Goal: Communication & Community: Answer question/provide support

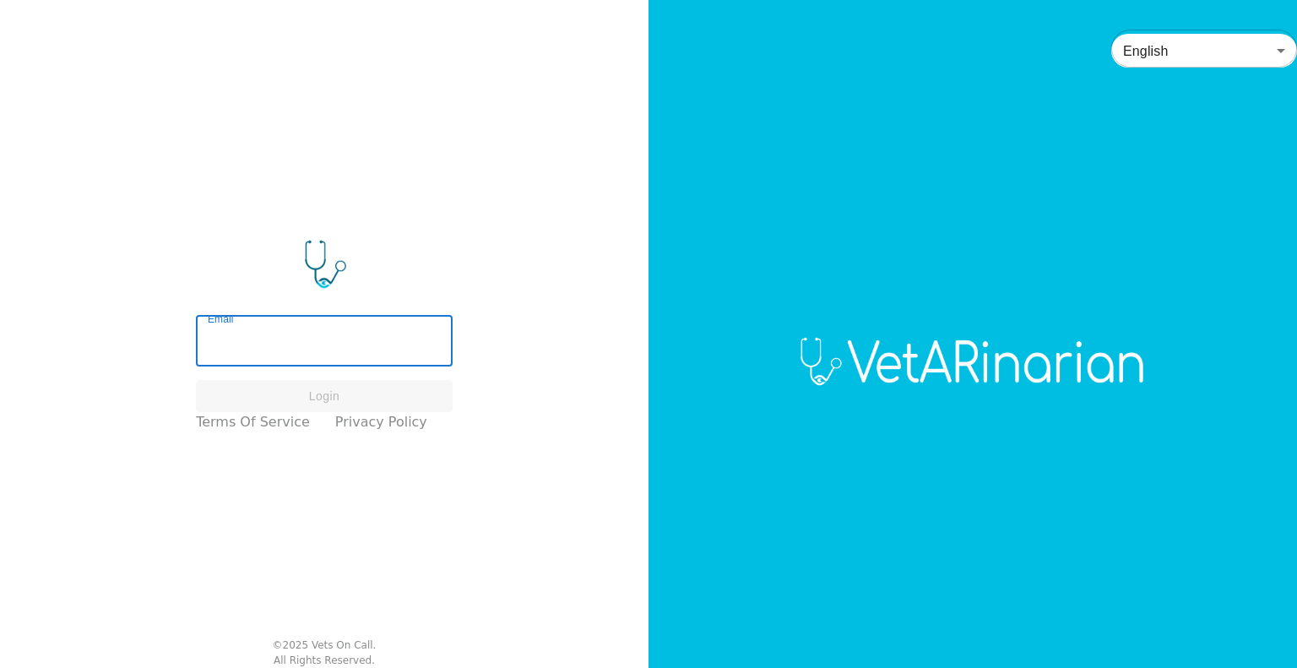
type input "cjclinpath@gmail.com"
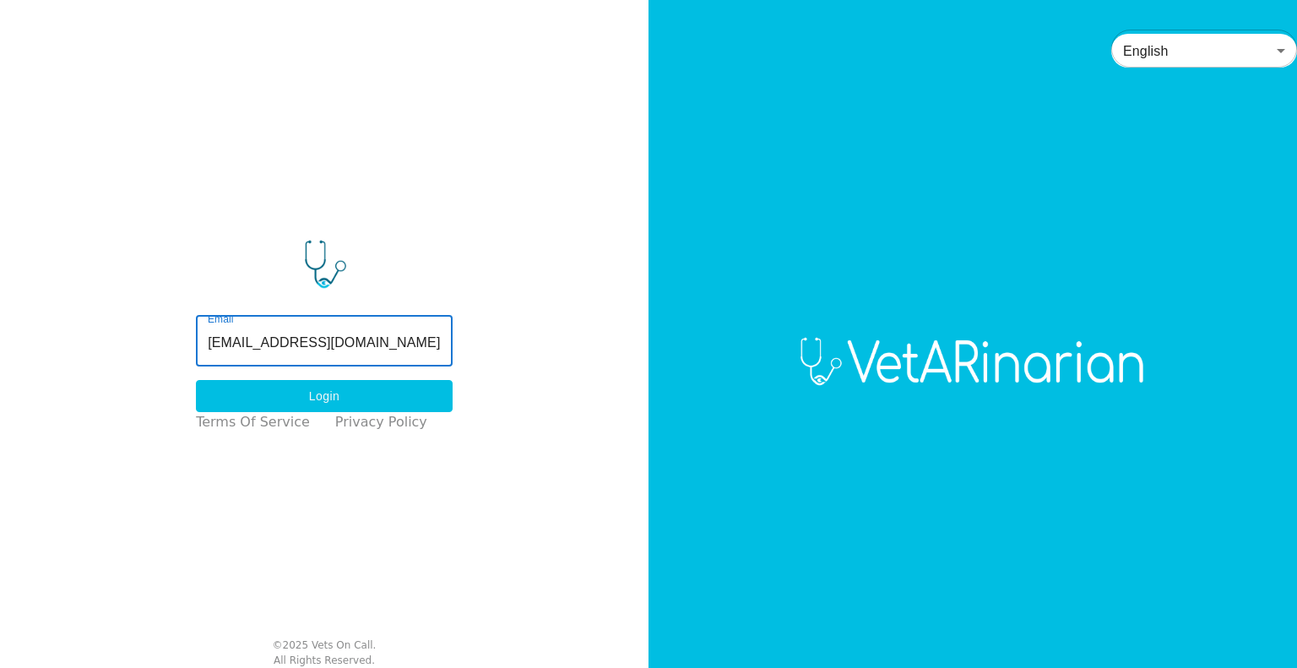
click at [385, 391] on button "Login" at bounding box center [324, 396] width 257 height 33
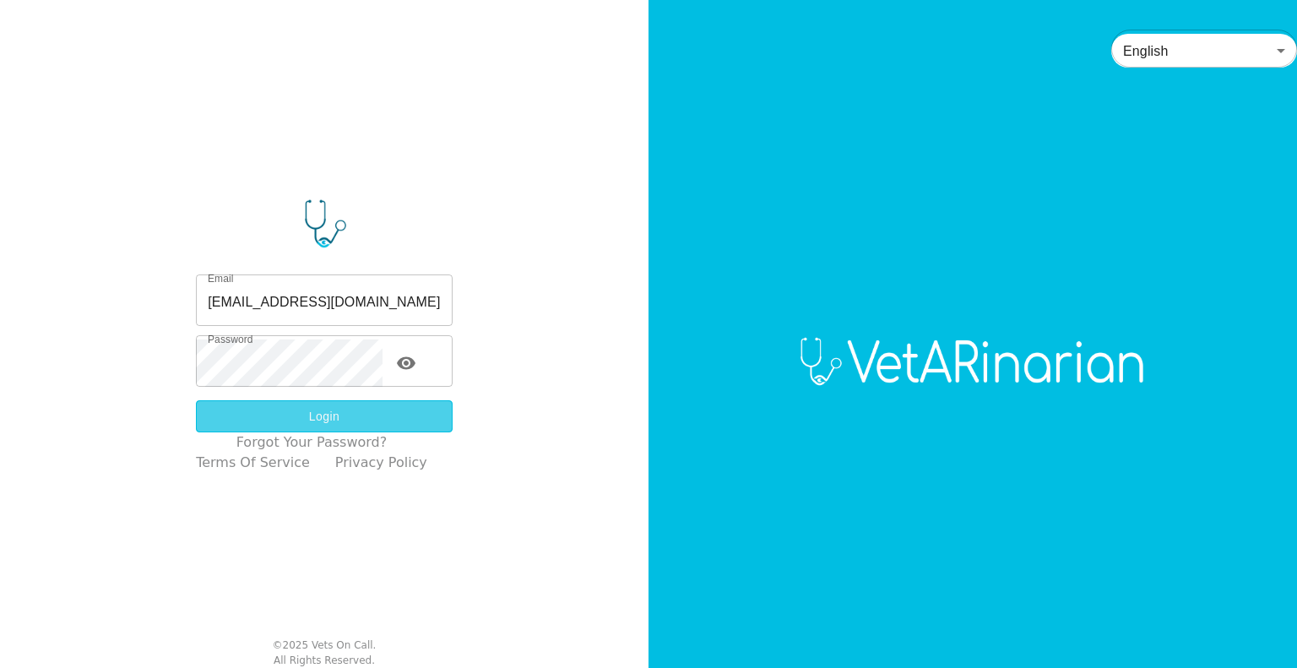
click at [398, 409] on button "Login" at bounding box center [324, 416] width 257 height 33
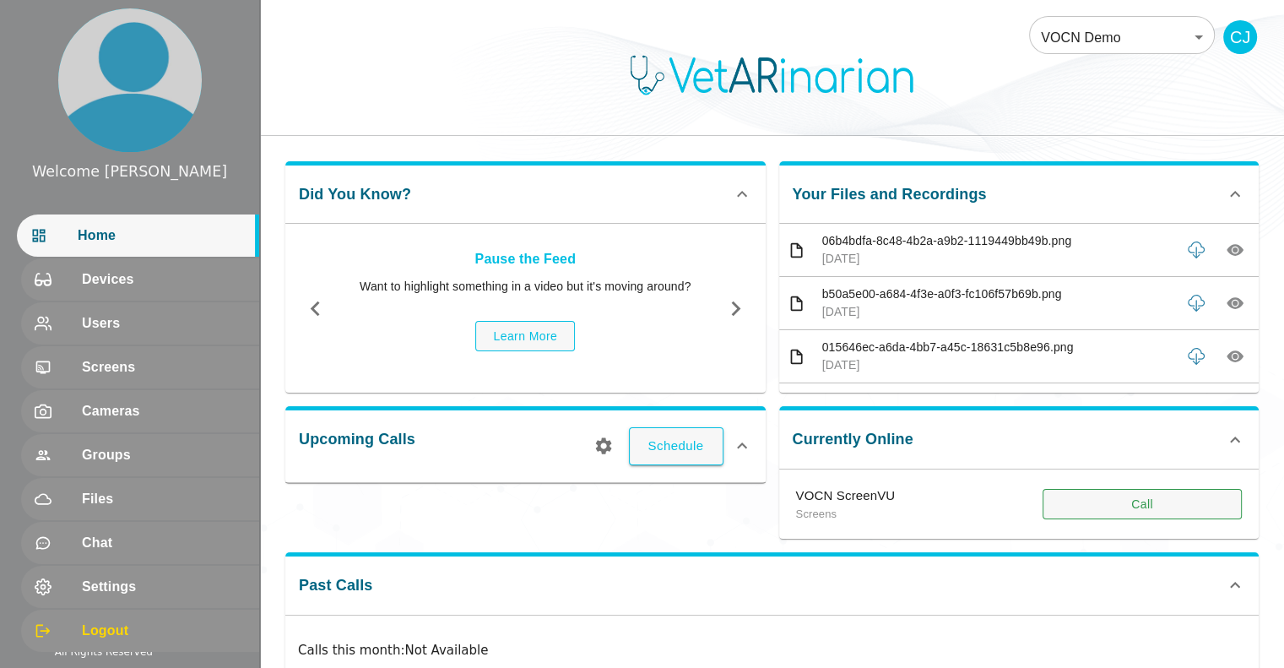
click at [1114, 492] on button "Call" at bounding box center [1141, 504] width 199 height 31
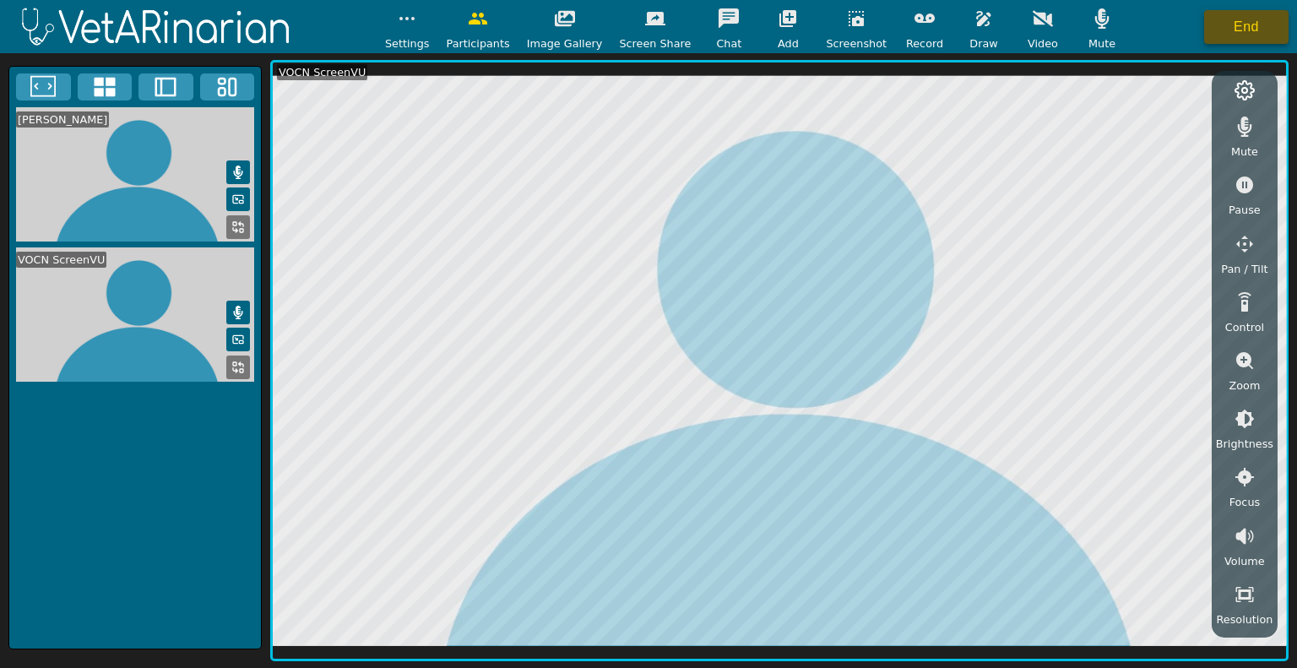
click at [1275, 25] on button "End" at bounding box center [1246, 27] width 84 height 34
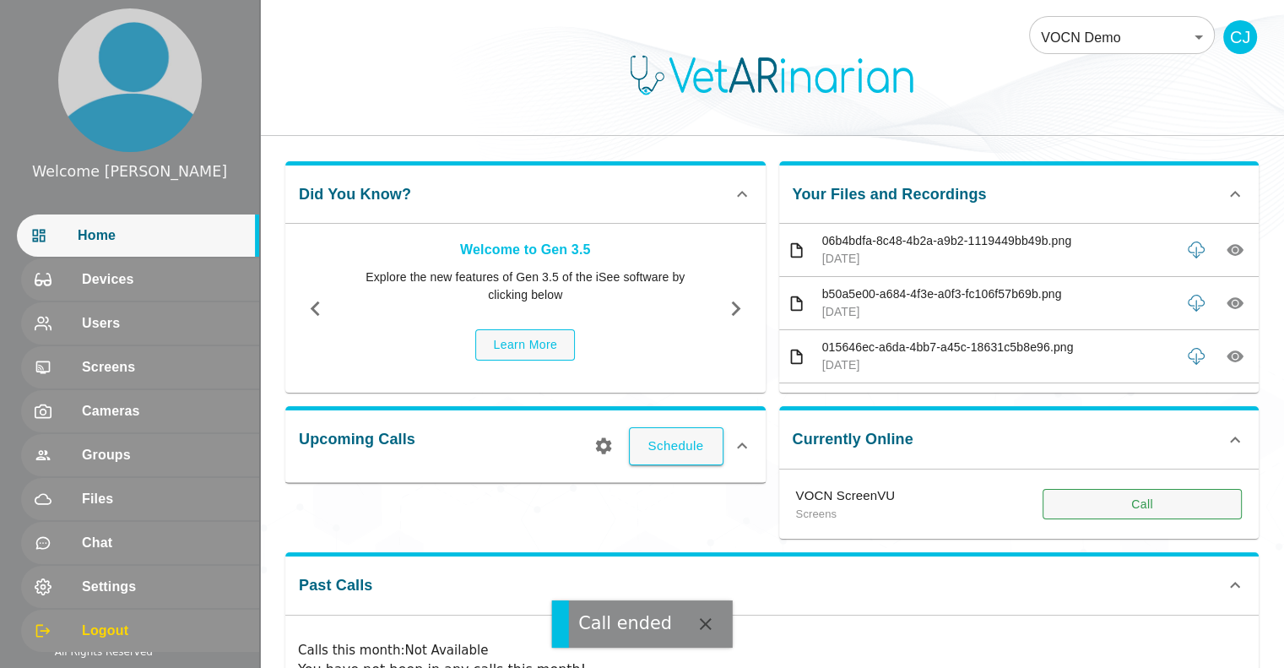
click at [1167, 508] on button "Call" at bounding box center [1141, 504] width 199 height 31
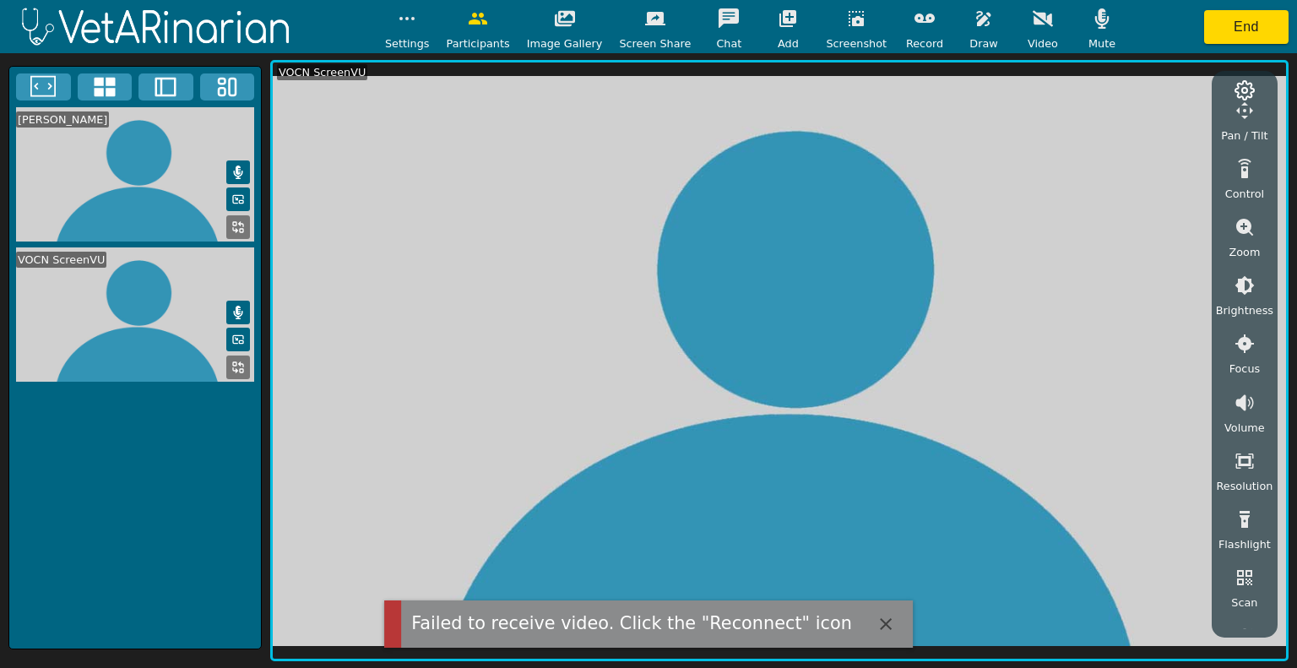
scroll to position [172, 0]
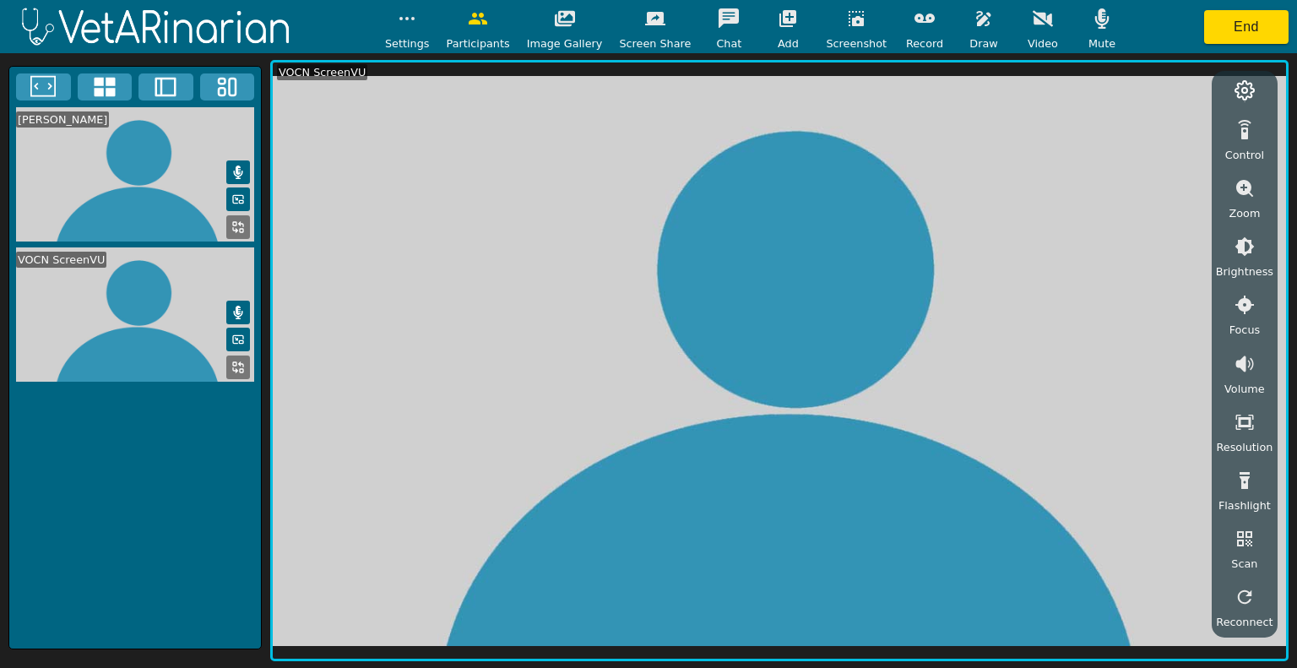
click at [1235, 595] on icon "button" at bounding box center [1244, 597] width 20 height 20
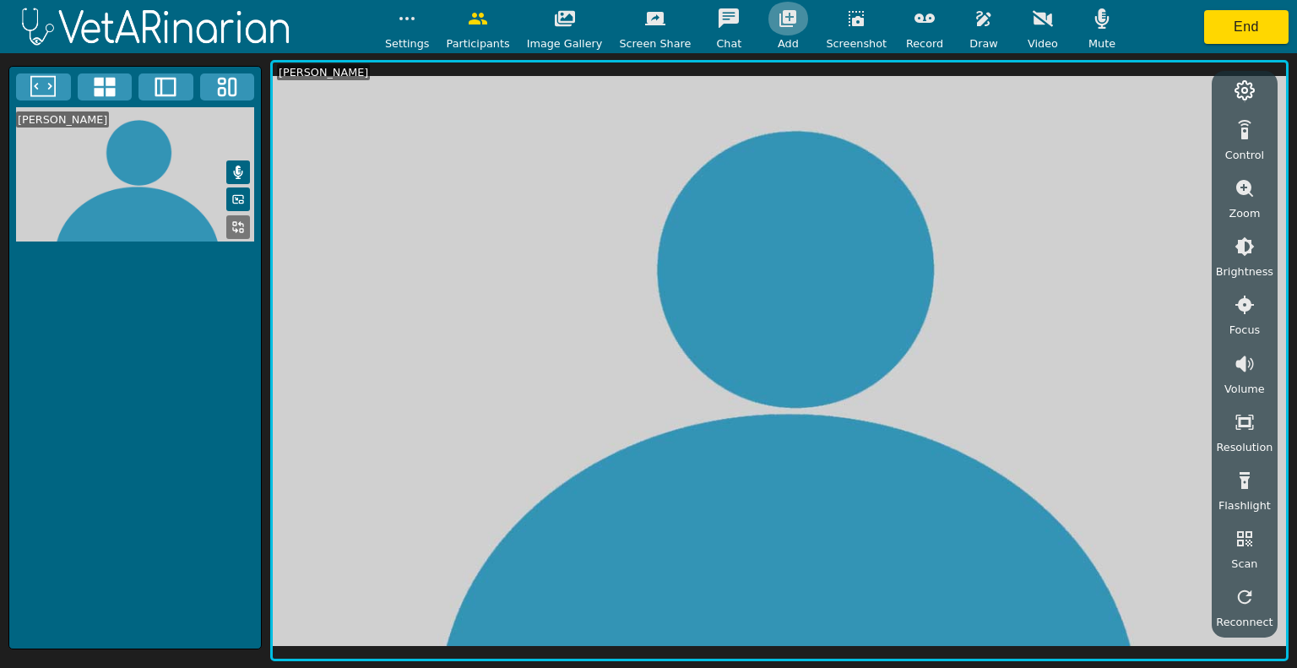
click at [777, 23] on icon "button" at bounding box center [787, 18] width 20 height 20
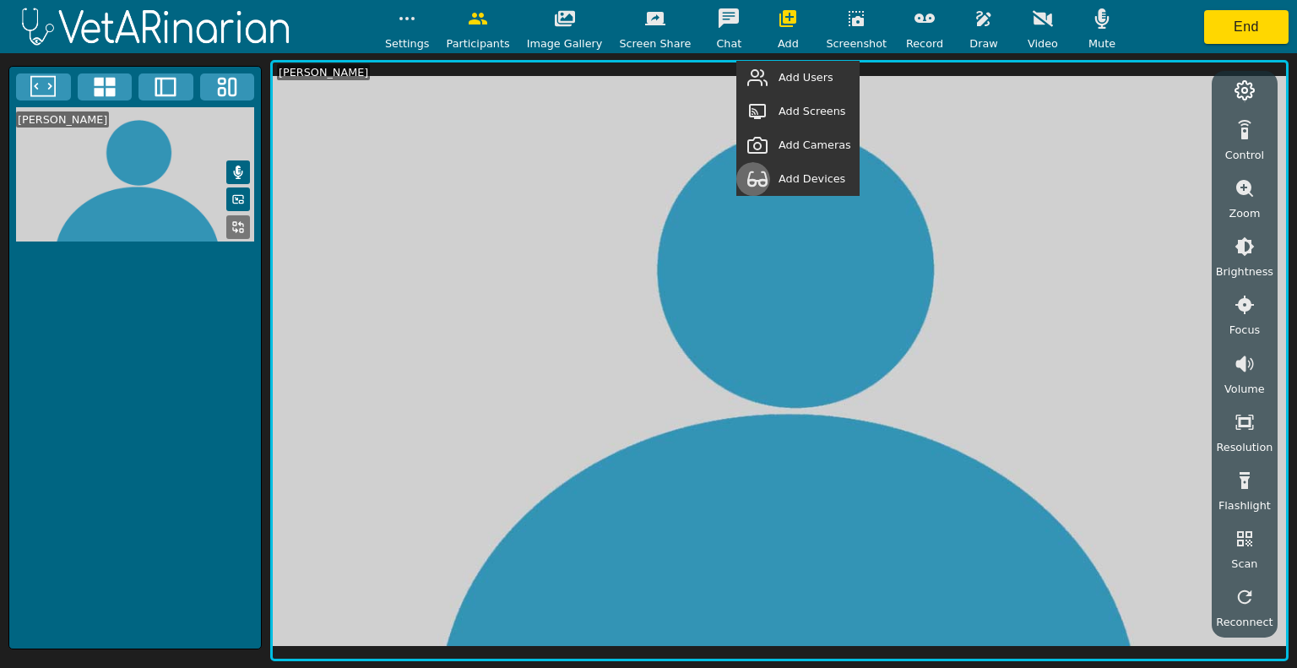
click at [778, 171] on button "button" at bounding box center [757, 179] width 42 height 34
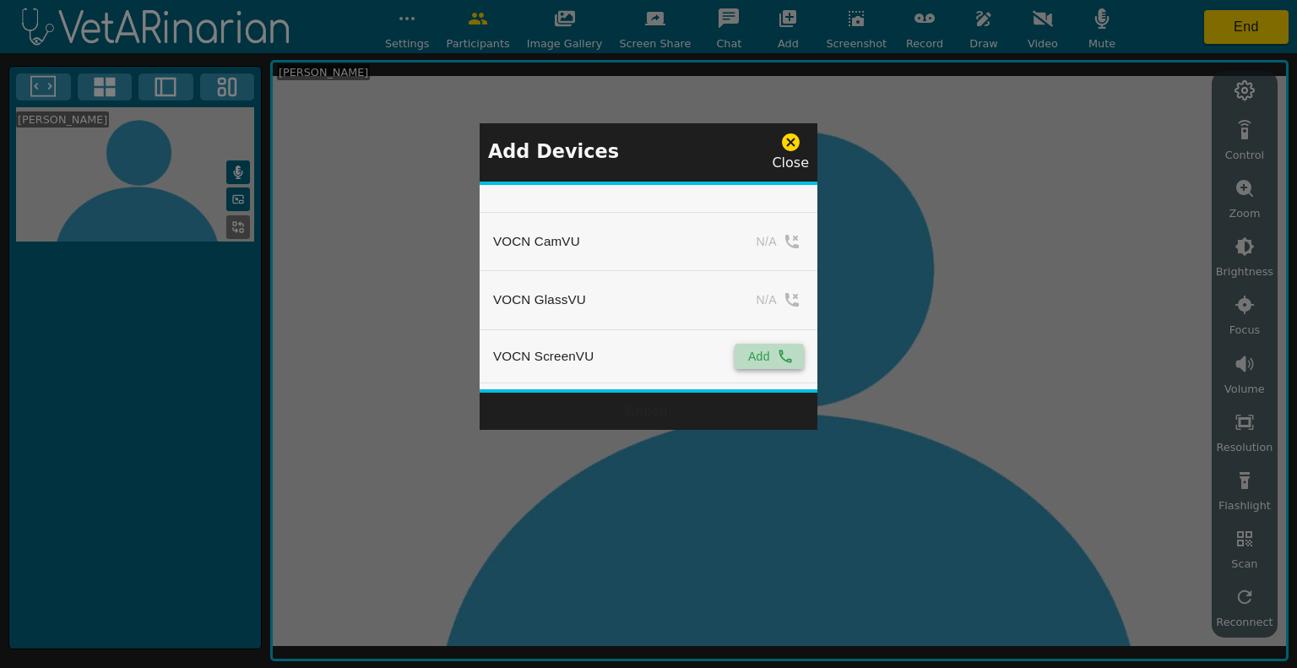
click at [743, 356] on button "Add" at bounding box center [768, 356] width 69 height 25
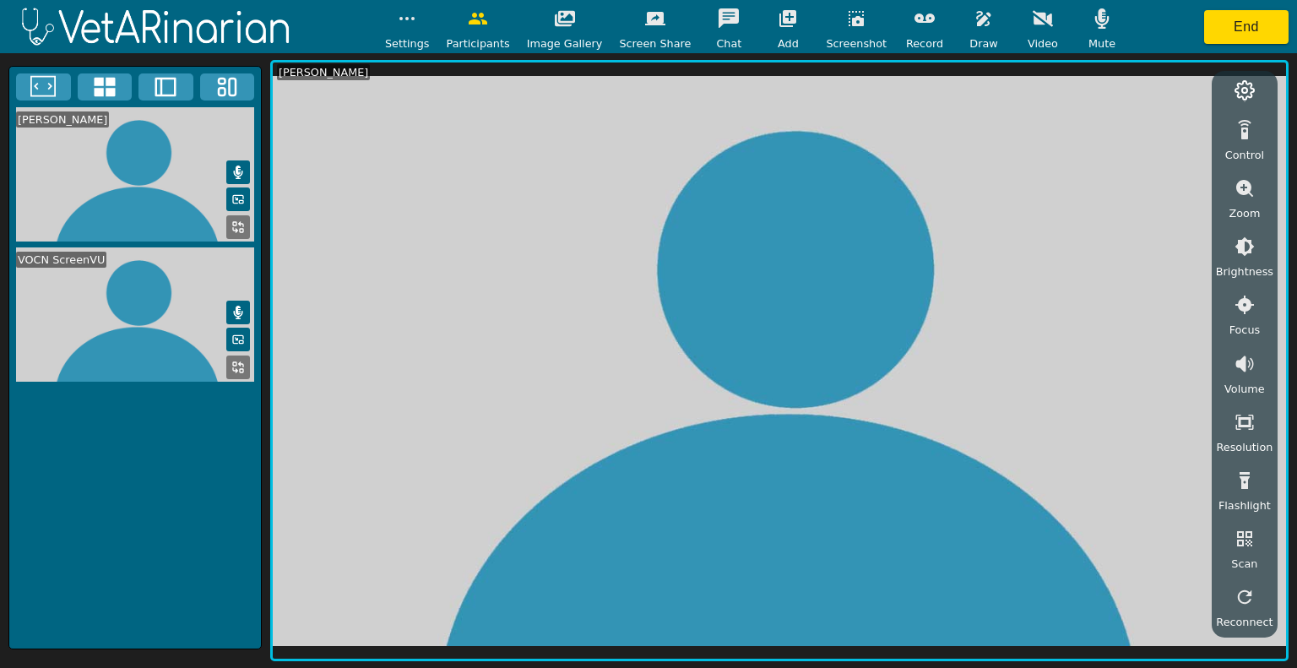
click at [169, 83] on icon at bounding box center [165, 86] width 25 height 25
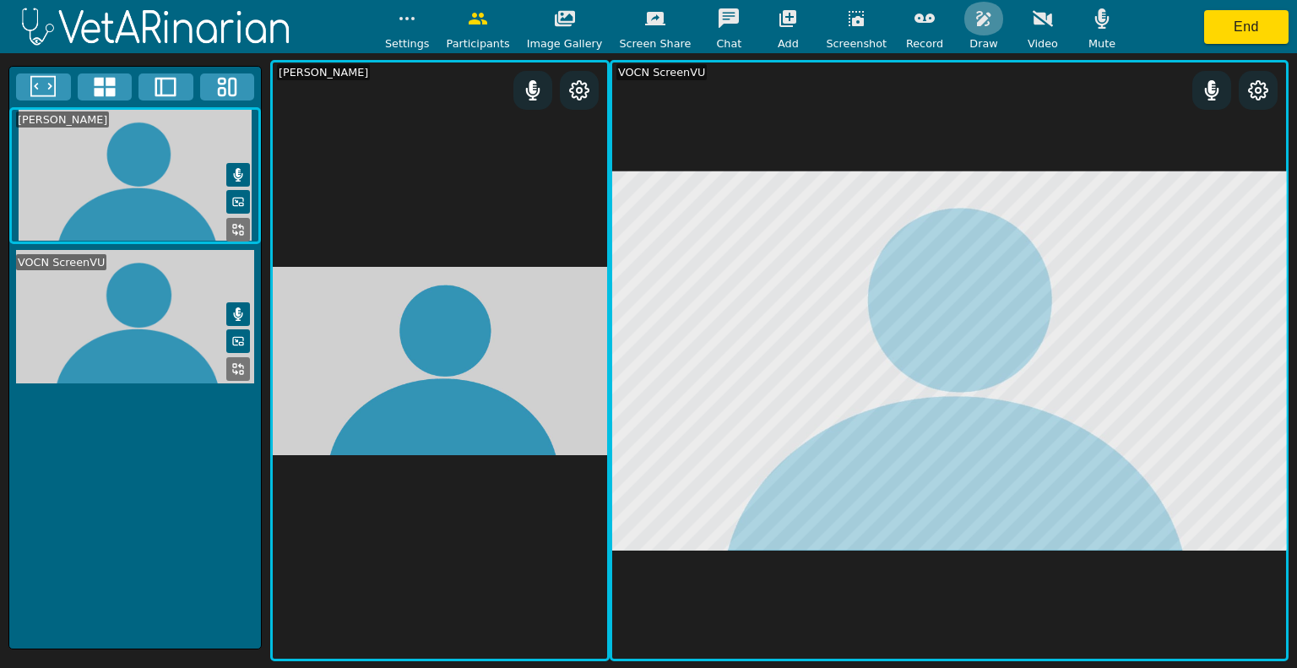
click at [976, 19] on icon "button" at bounding box center [983, 18] width 14 height 15
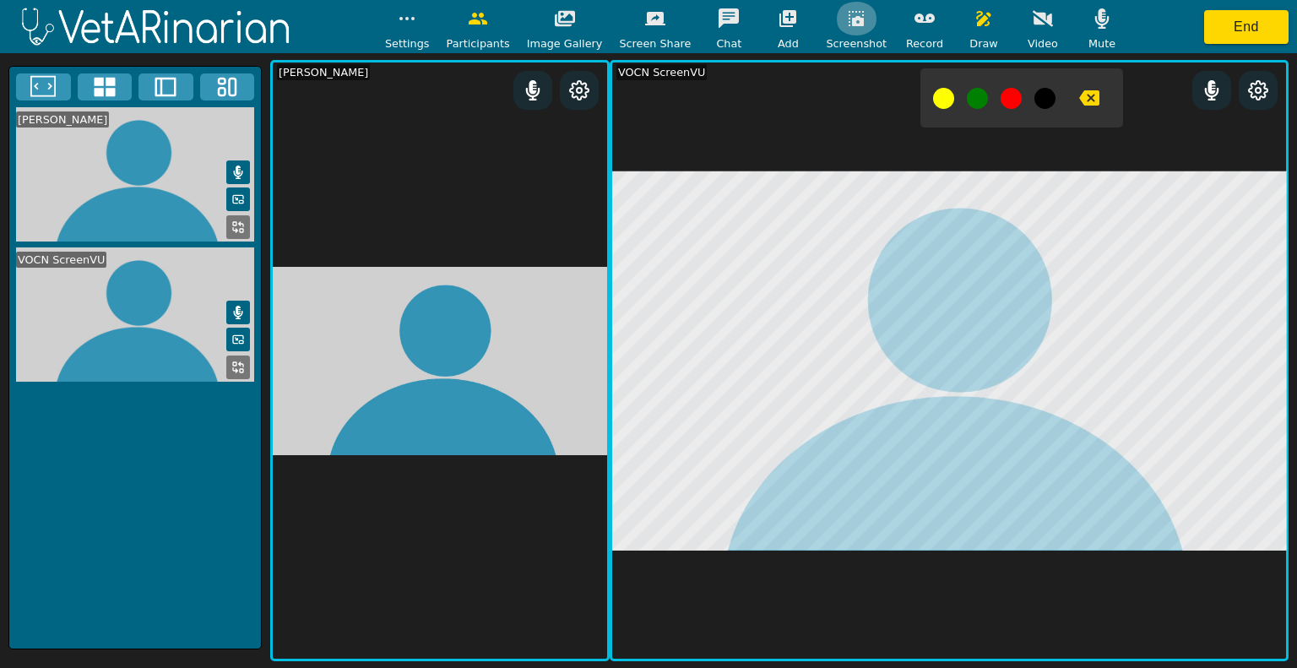
click at [846, 10] on icon "button" at bounding box center [856, 18] width 20 height 20
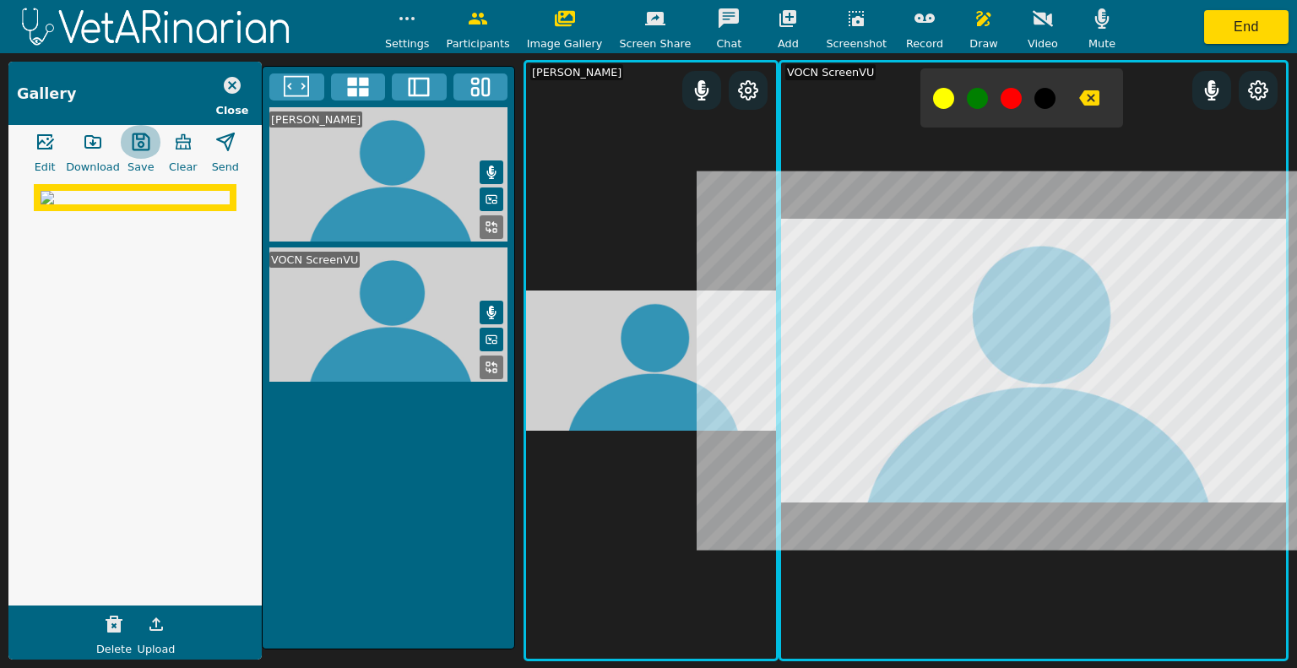
click at [141, 132] on icon "button" at bounding box center [141, 142] width 20 height 20
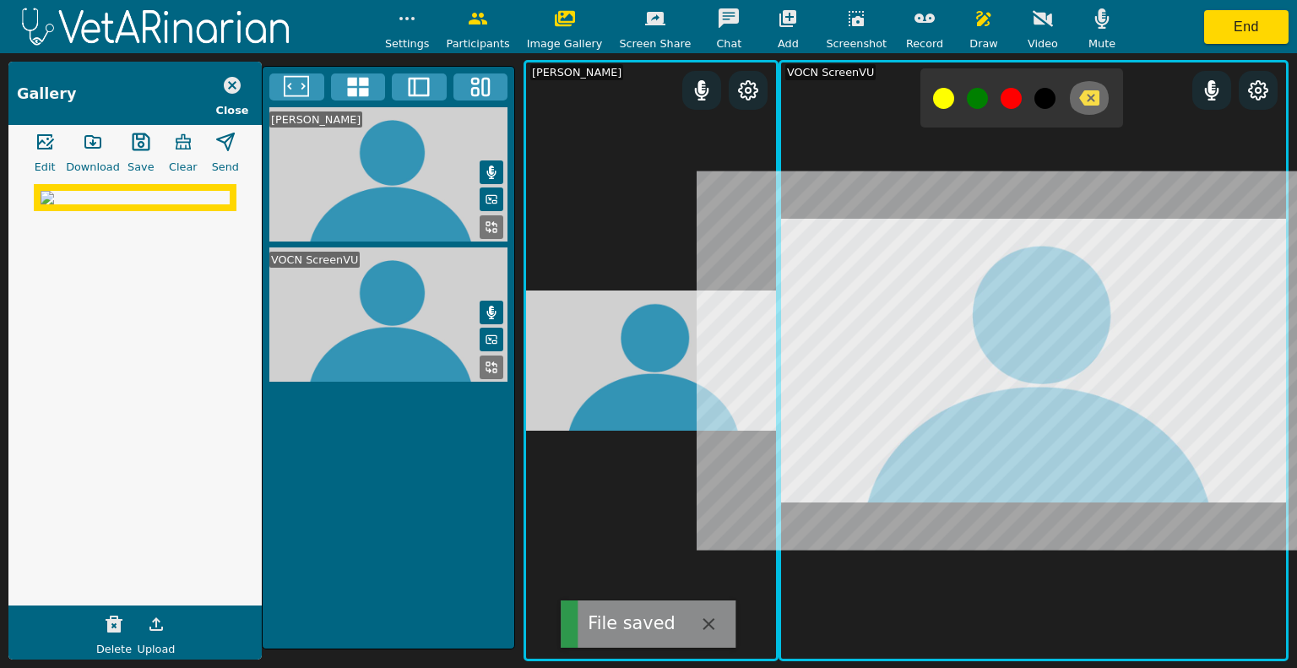
click at [1079, 95] on icon "button" at bounding box center [1089, 97] width 20 height 15
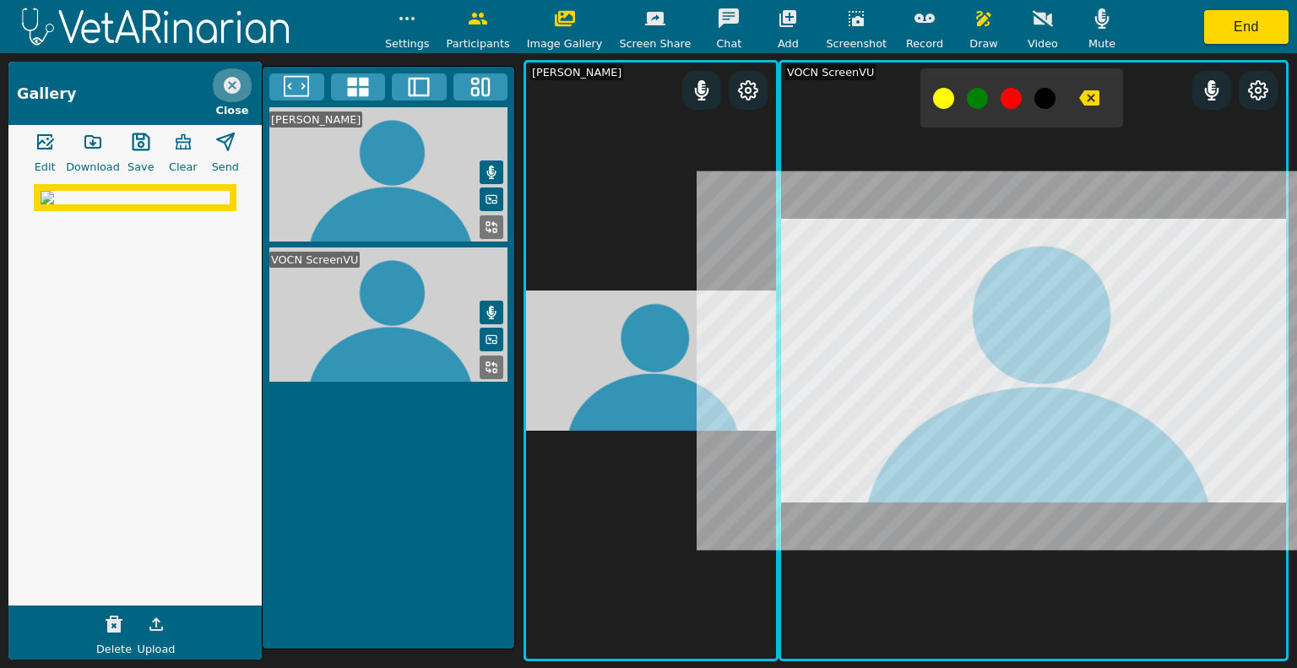
click at [235, 87] on icon "button" at bounding box center [232, 85] width 20 height 20
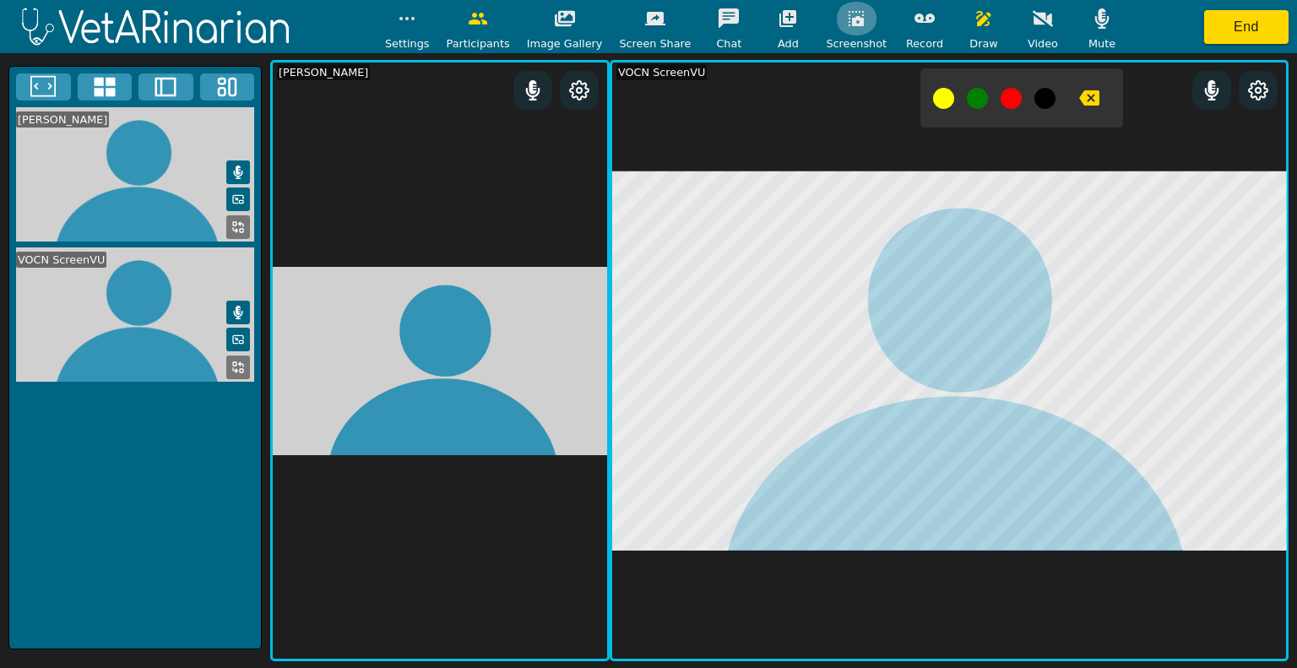
click at [843, 30] on button "button" at bounding box center [856, 19] width 42 height 34
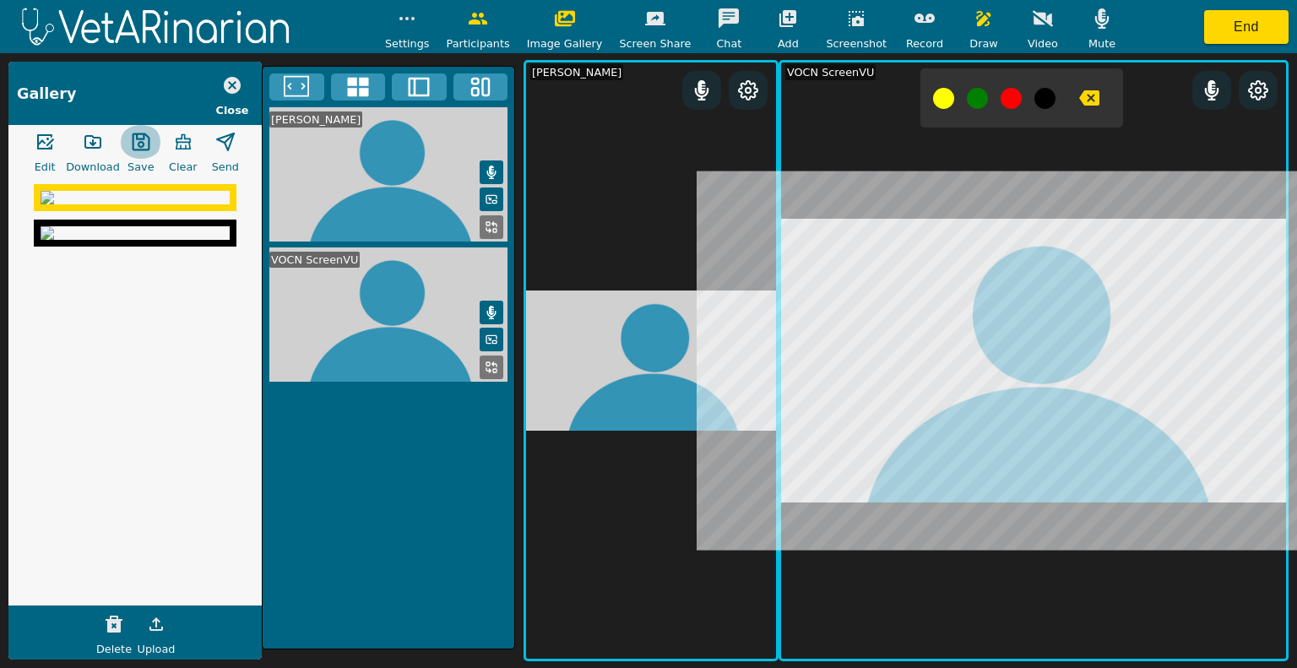
click at [138, 134] on icon "button" at bounding box center [141, 142] width 18 height 18
click at [103, 138] on button "button" at bounding box center [93, 142] width 42 height 34
click at [695, 80] on button at bounding box center [701, 90] width 39 height 39
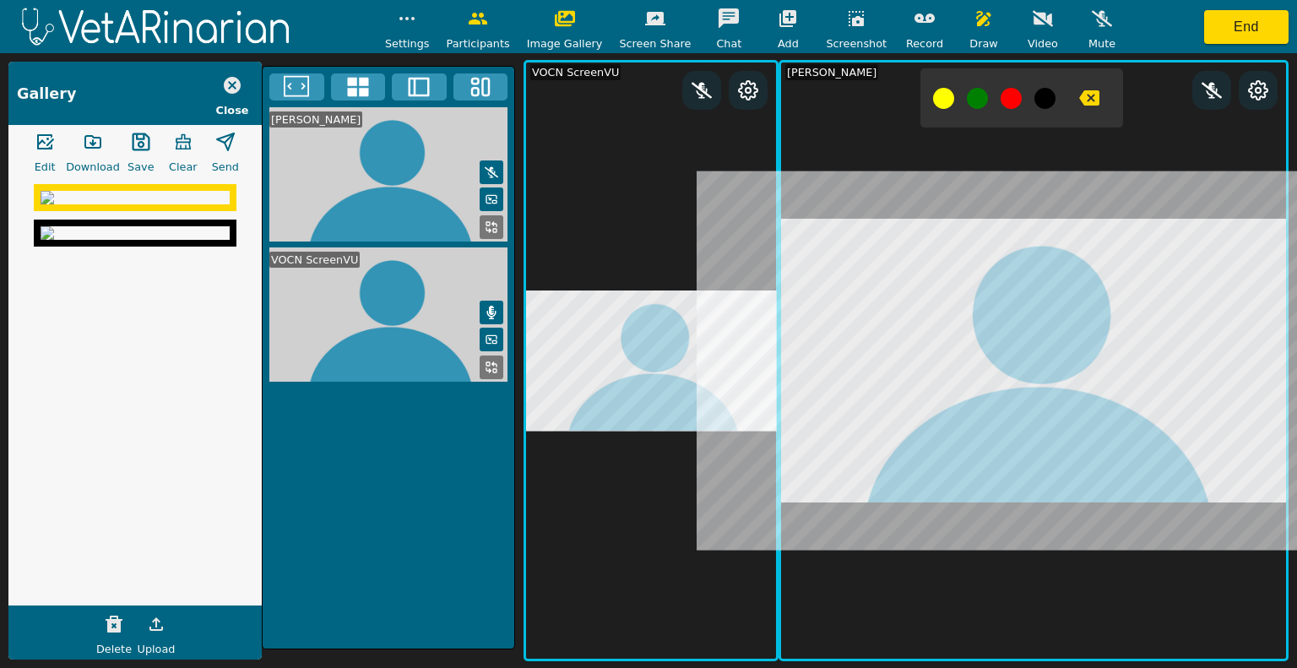
click at [695, 80] on button at bounding box center [701, 90] width 39 height 39
click at [418, 80] on icon at bounding box center [418, 86] width 25 height 25
click at [421, 86] on icon at bounding box center [418, 86] width 25 height 25
click at [226, 89] on icon "button" at bounding box center [232, 85] width 17 height 17
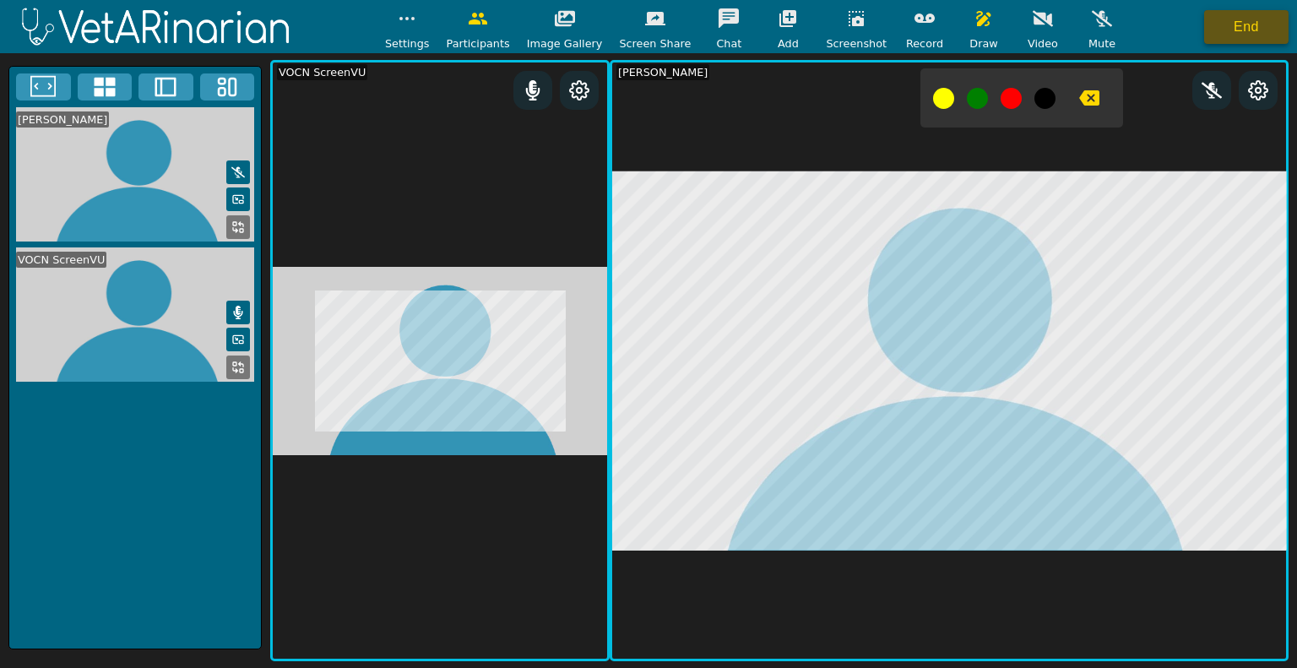
click at [1237, 19] on button "End" at bounding box center [1246, 27] width 84 height 34
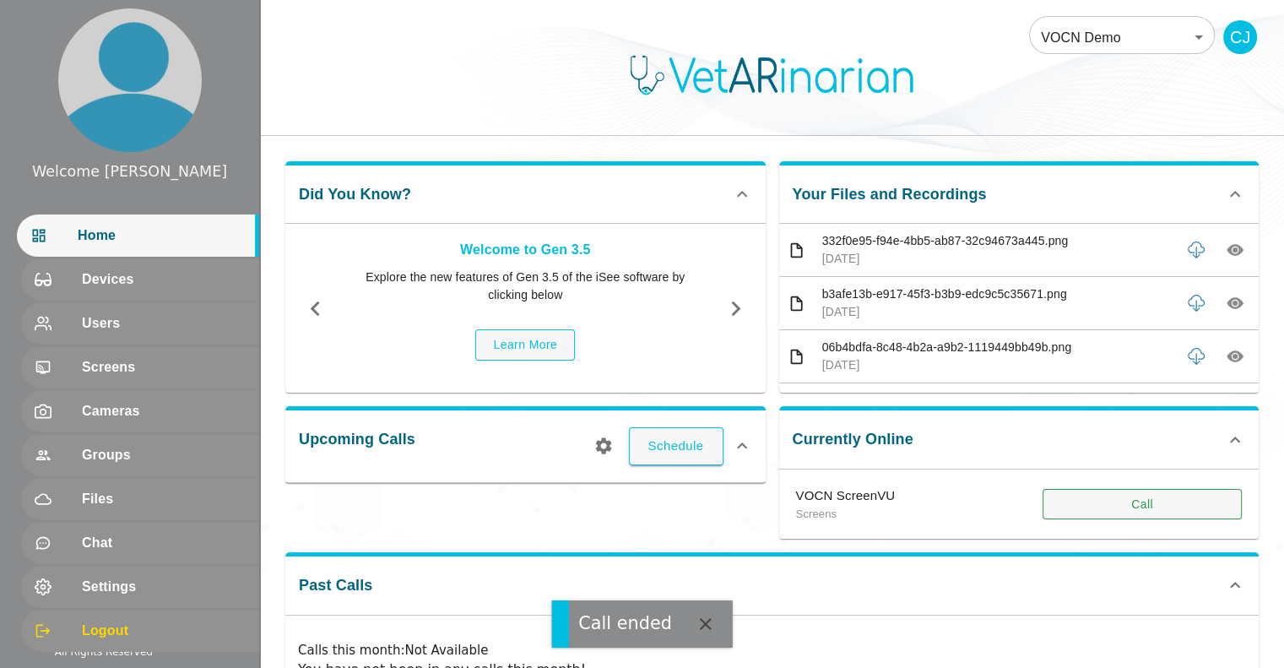
click at [1083, 507] on button "Call" at bounding box center [1141, 504] width 199 height 31
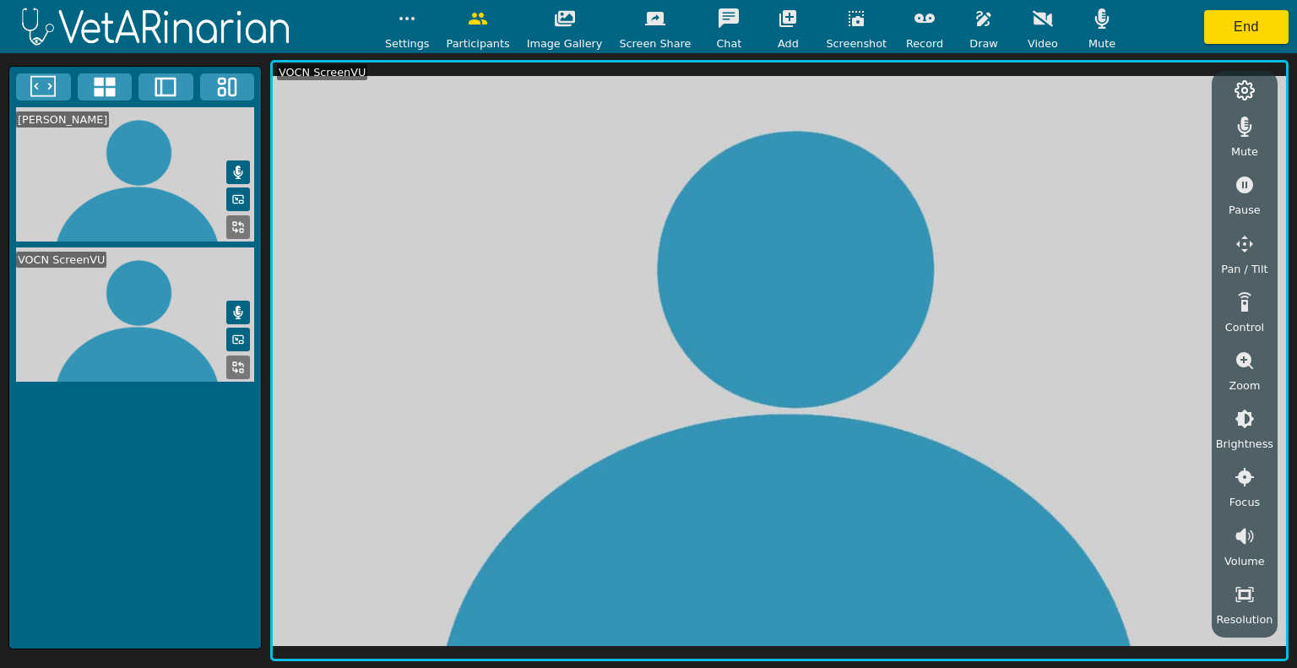
click at [723, 16] on icon "button" at bounding box center [728, 17] width 20 height 19
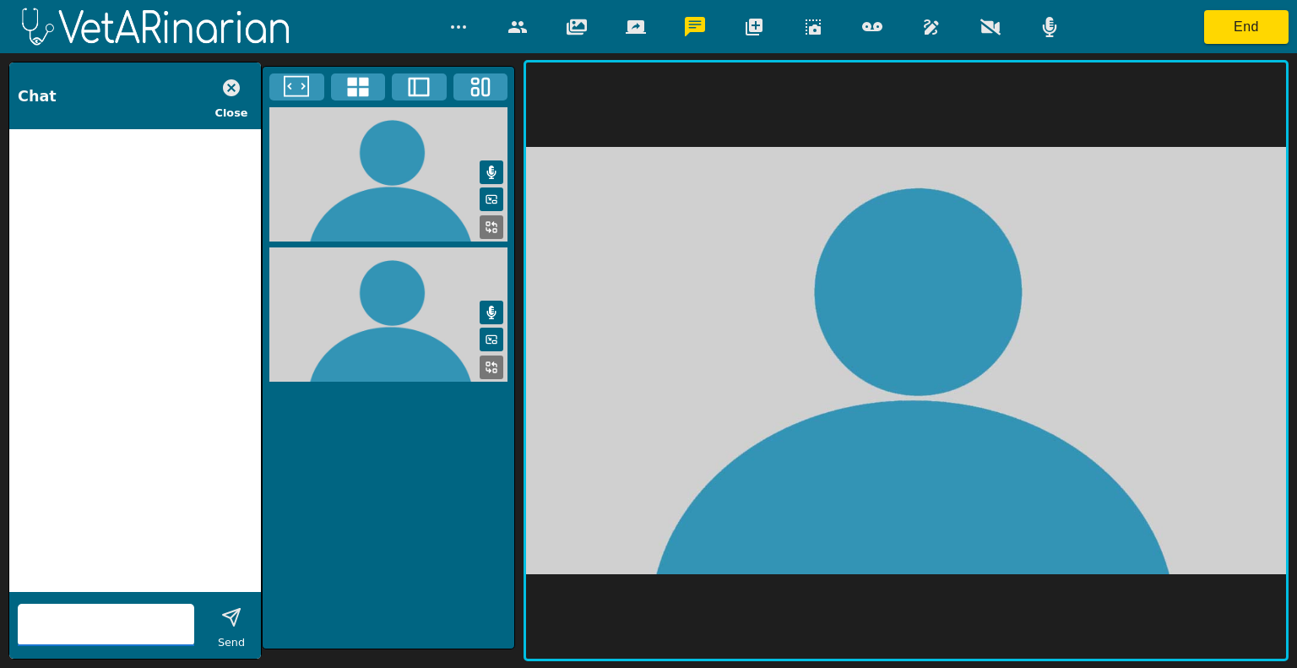
click at [84, 634] on input "text" at bounding box center [106, 624] width 176 height 27
type input "for audio you can call my cell 970-258-1138"
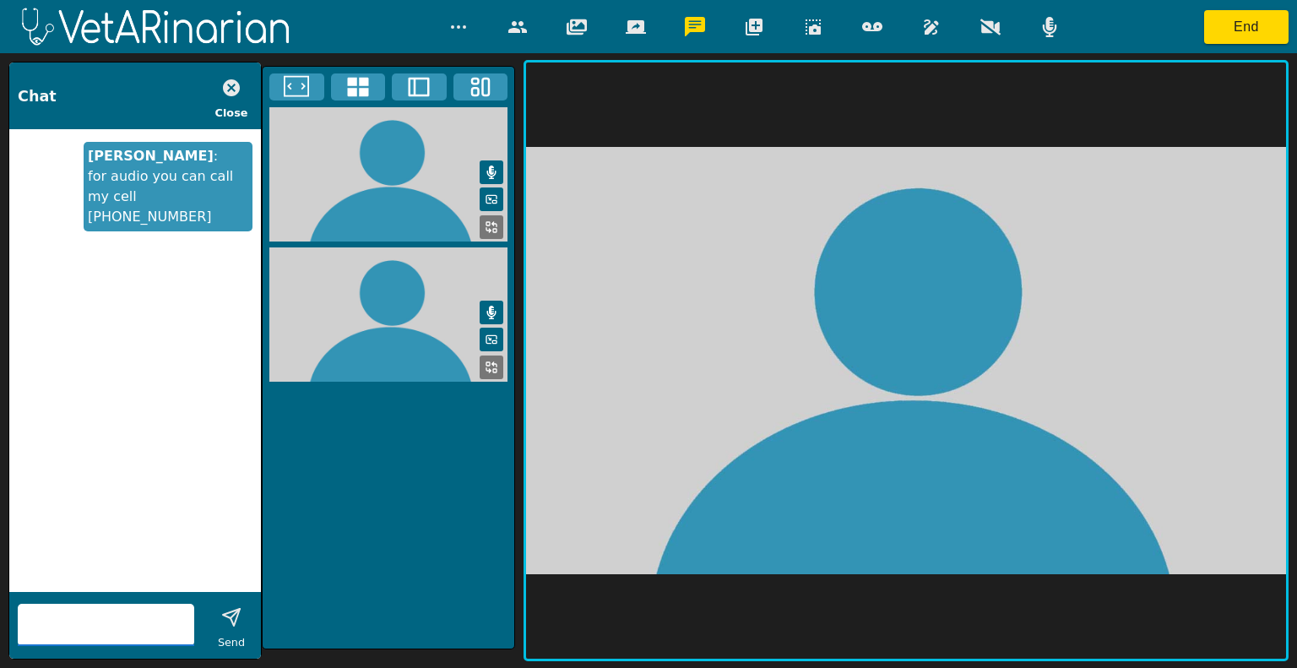
click at [761, 20] on icon "button" at bounding box center [753, 27] width 17 height 17
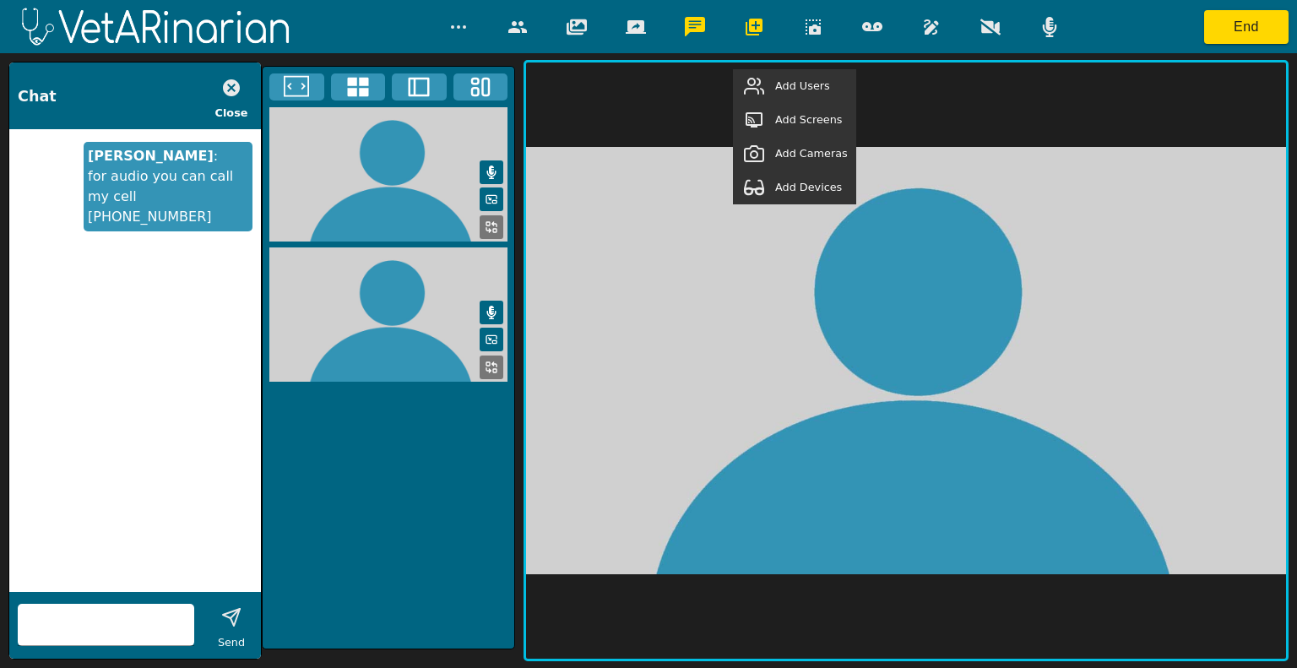
click at [791, 195] on span "Add Devices" at bounding box center [808, 187] width 67 height 16
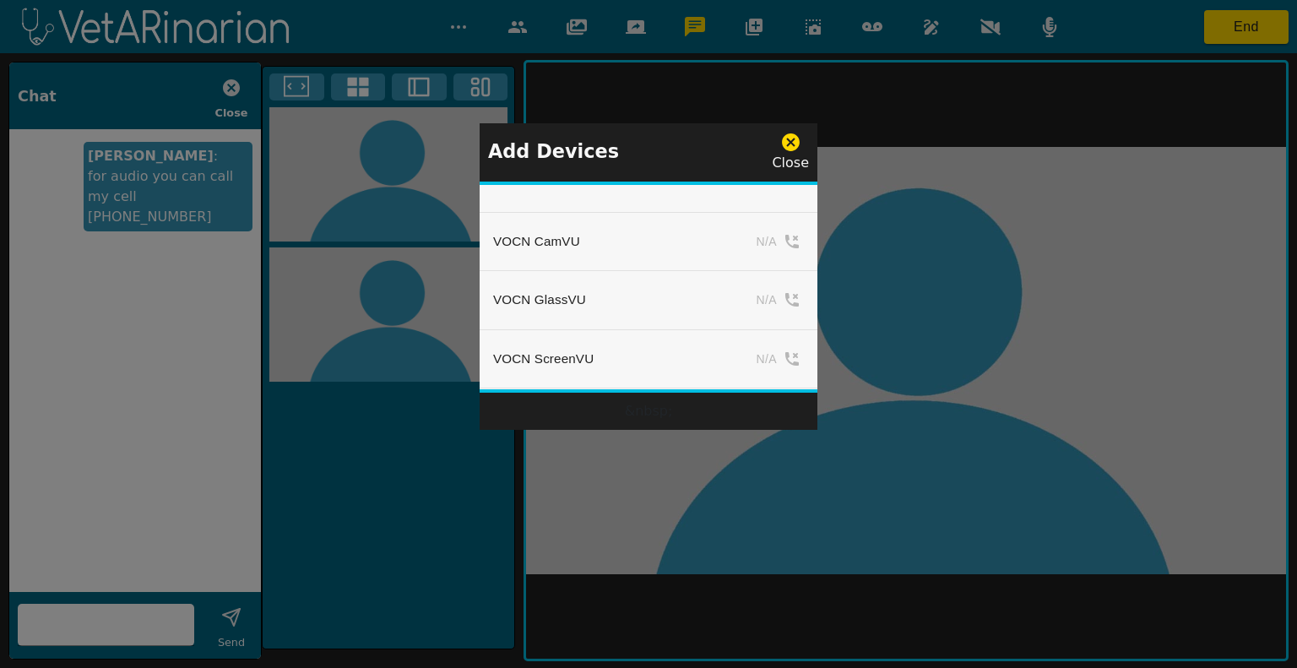
click at [793, 146] on icon at bounding box center [791, 142] width 18 height 18
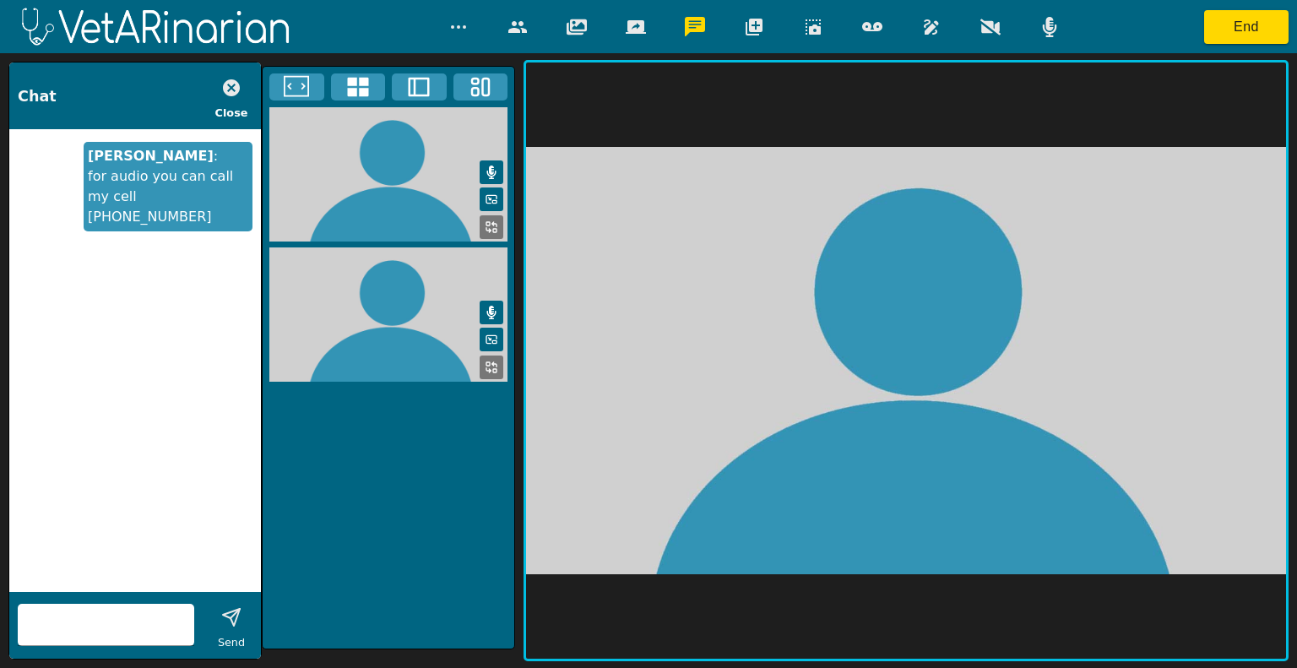
click at [1097, 39] on div "End" at bounding box center [648, 26] width 1297 height 53
drag, startPoint x: 199, startPoint y: 195, endPoint x: 76, endPoint y: 171, distance: 125.5
click at [76, 171] on div "Christina Jeffries : for audio you can call my cell 970-258-1138" at bounding box center [135, 360] width 252 height 462
copy li "for audio you can call my cell 970-258-1138"
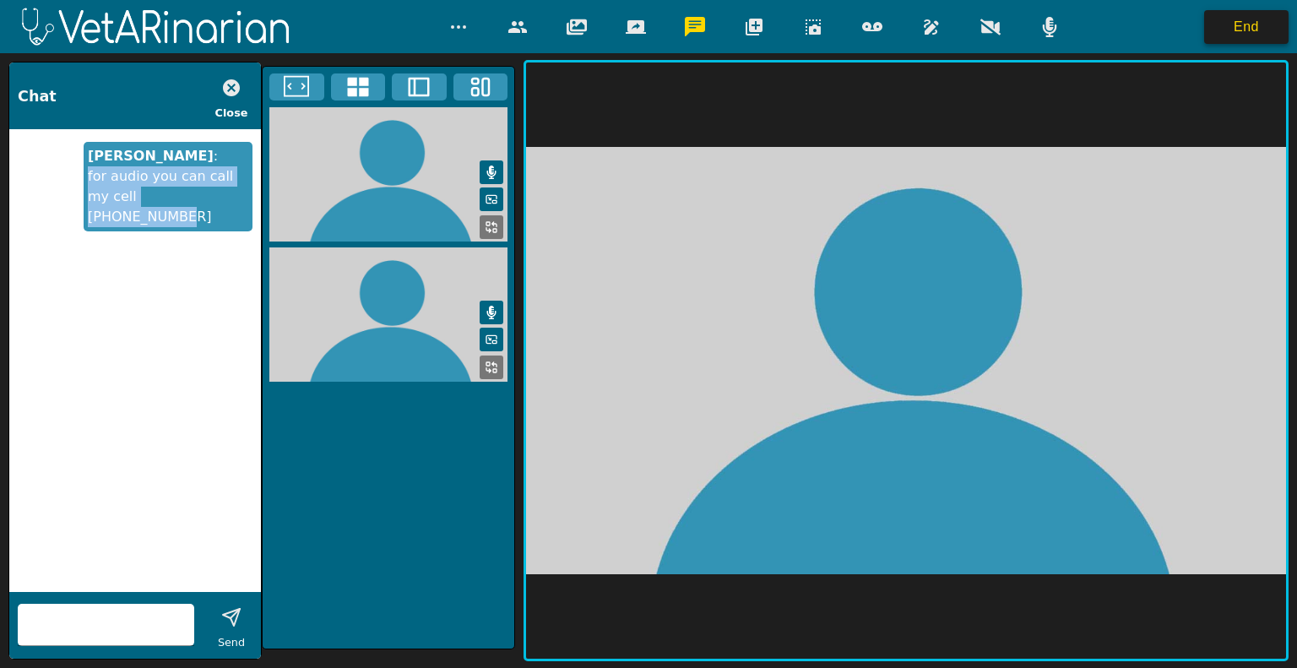
click at [1246, 26] on button "End" at bounding box center [1246, 27] width 84 height 34
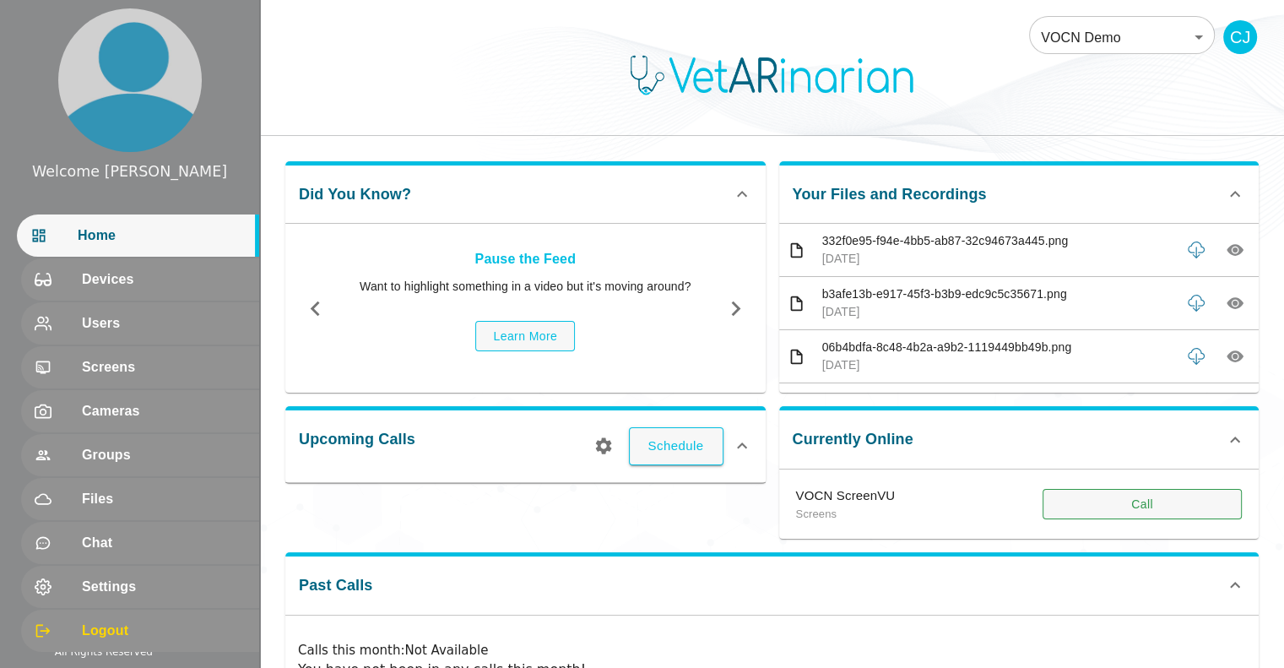
click at [1111, 505] on button "Call" at bounding box center [1141, 504] width 199 height 31
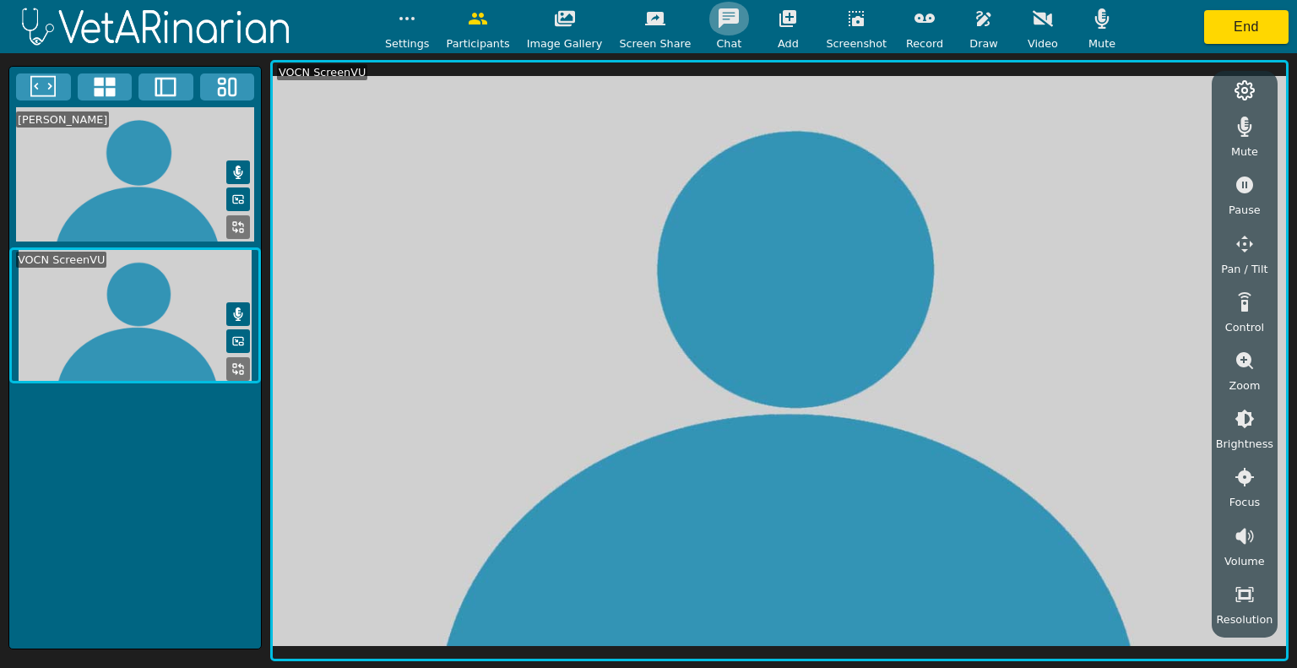
click at [718, 16] on icon "button" at bounding box center [728, 18] width 20 height 20
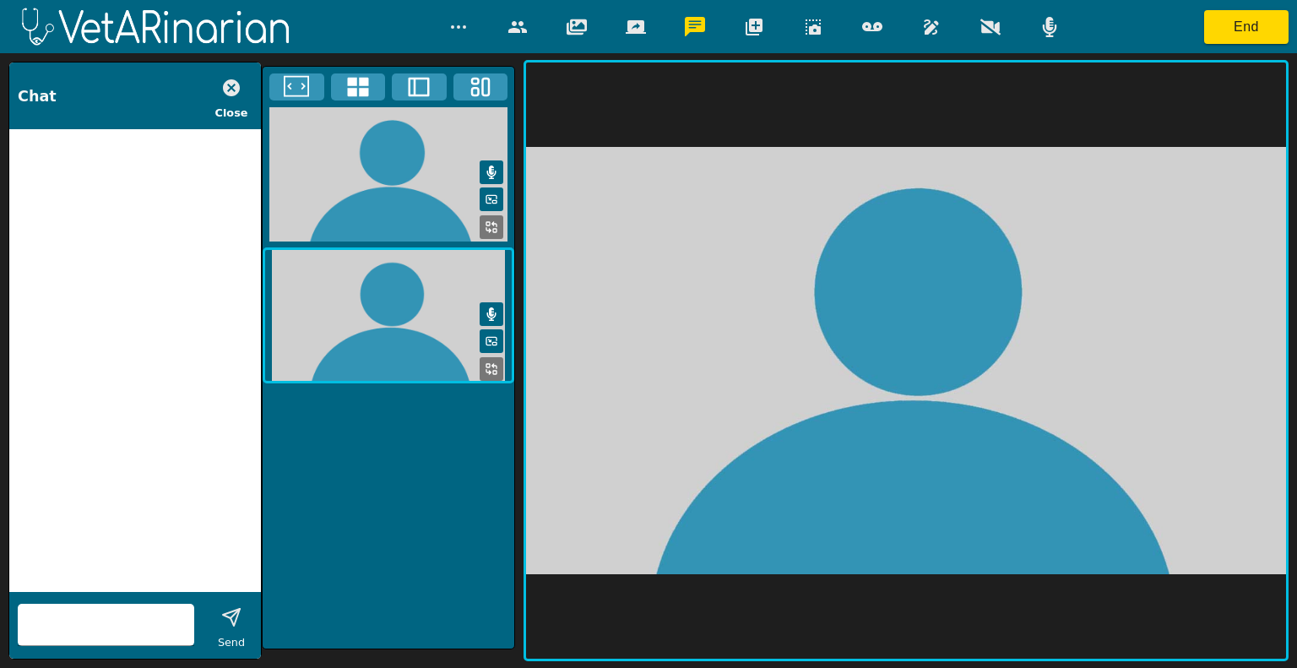
click at [57, 622] on input "text" at bounding box center [106, 624] width 176 height 27
paste input "for audio you can call my cell 970-258-1138"
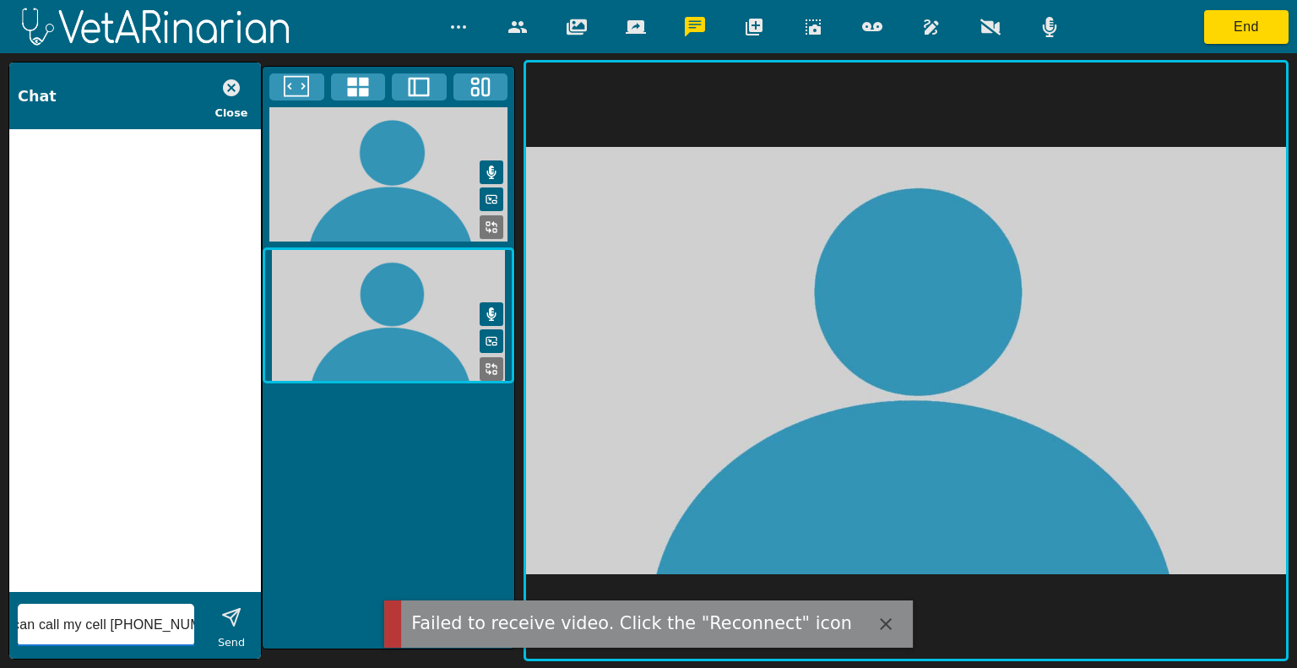
type input "for audio you can call my cell 970-258-1138"
click at [228, 621] on icon "button" at bounding box center [231, 617] width 20 height 20
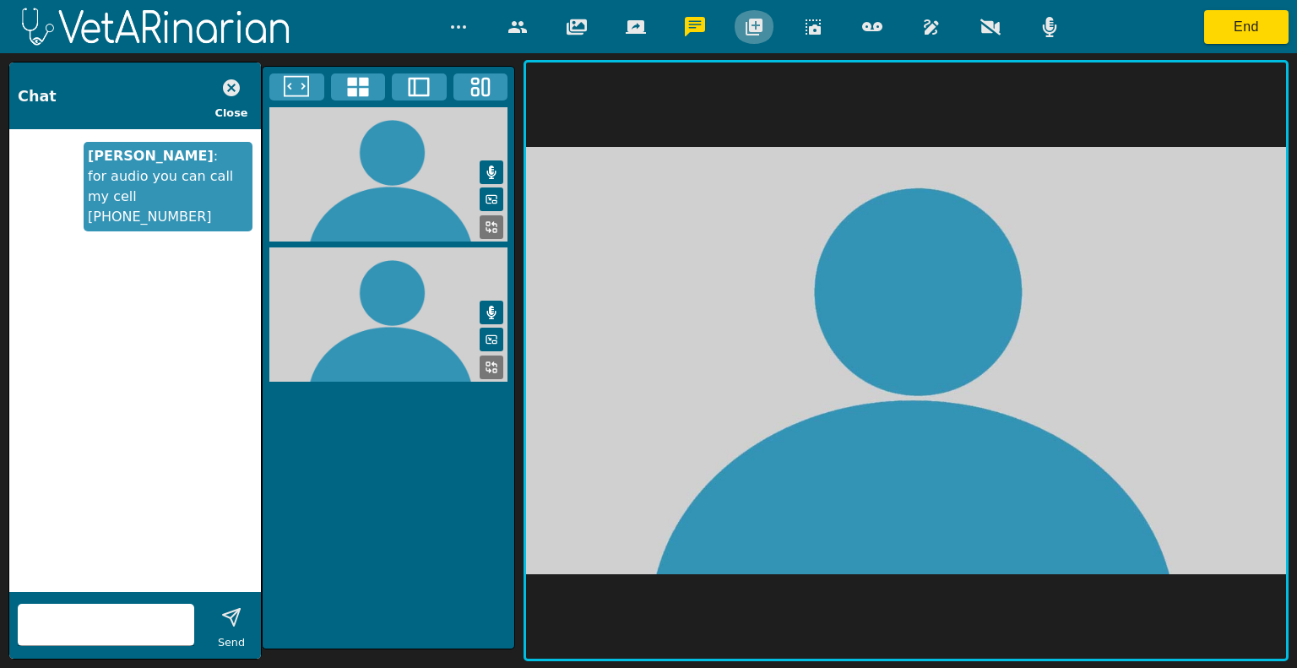
click at [766, 24] on button "button" at bounding box center [754, 27] width 42 height 34
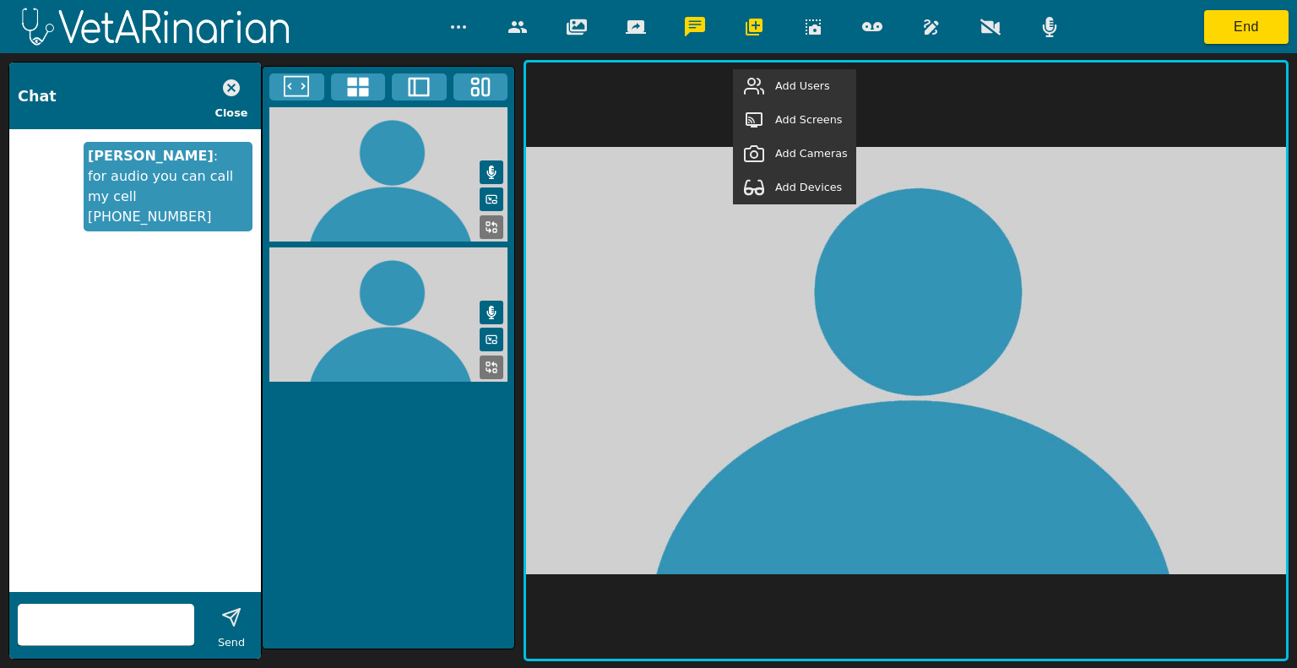
click at [783, 195] on span "Add Devices" at bounding box center [808, 187] width 67 height 16
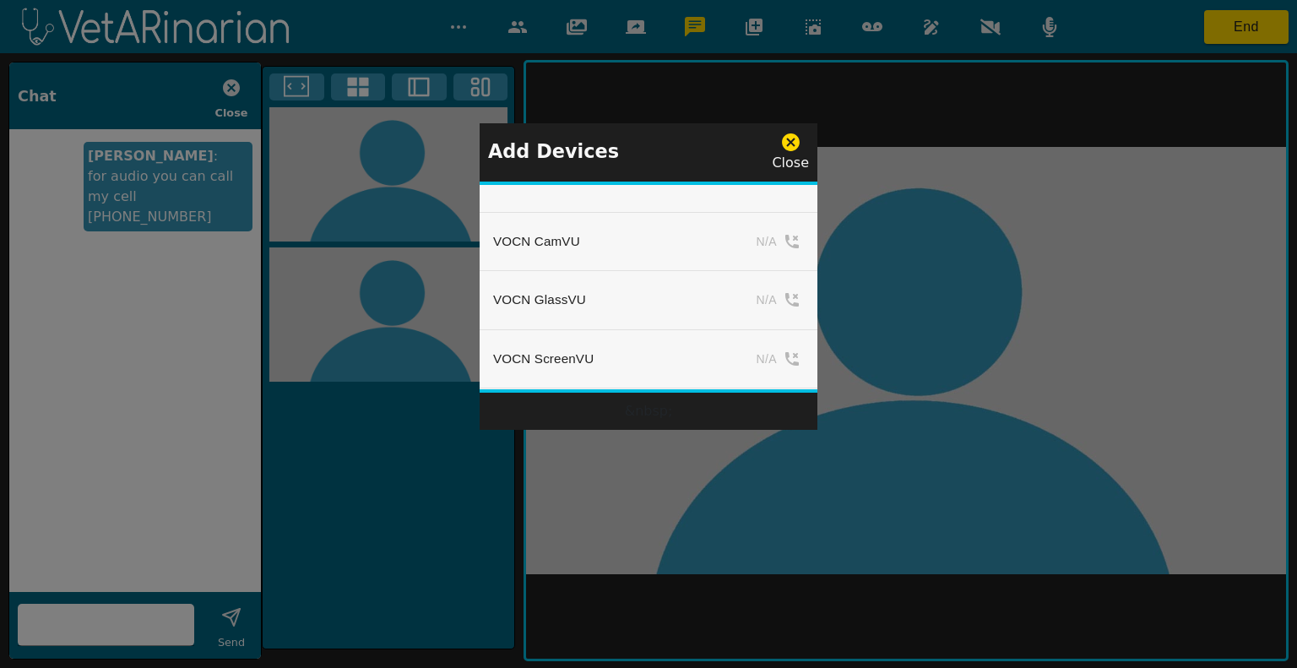
click at [788, 145] on icon at bounding box center [790, 142] width 21 height 21
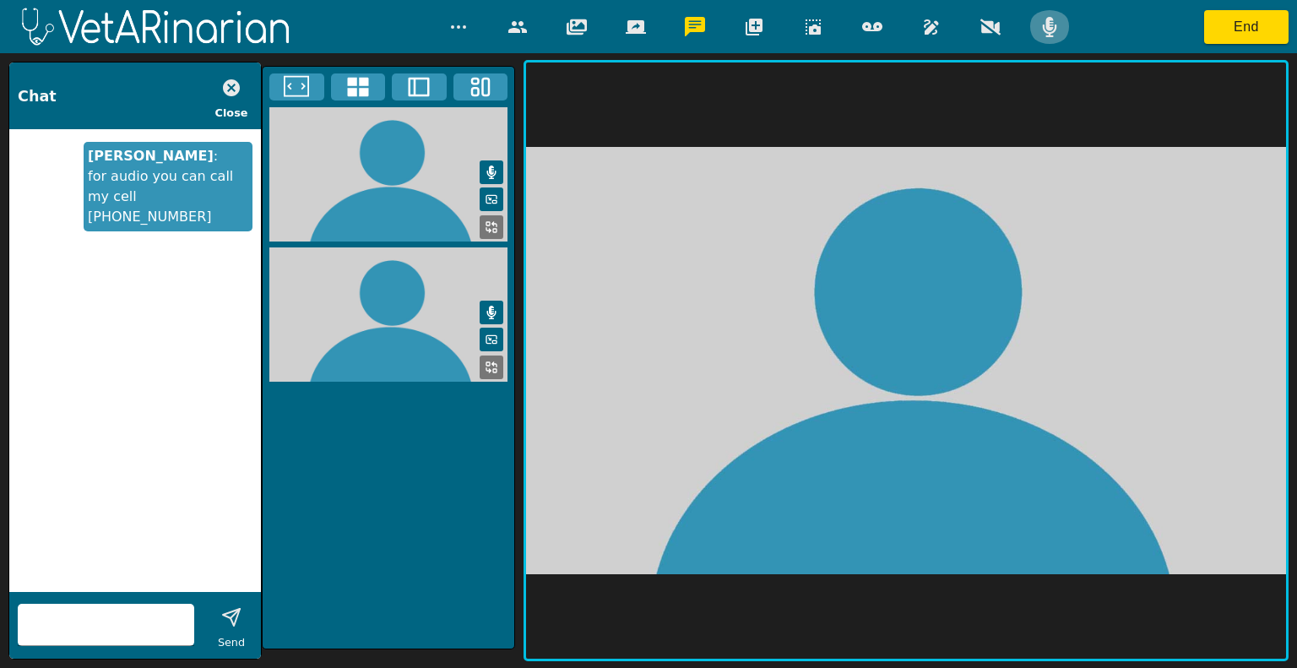
click at [1050, 27] on icon "button" at bounding box center [1049, 27] width 14 height 20
click at [231, 89] on icon "button" at bounding box center [231, 88] width 20 height 20
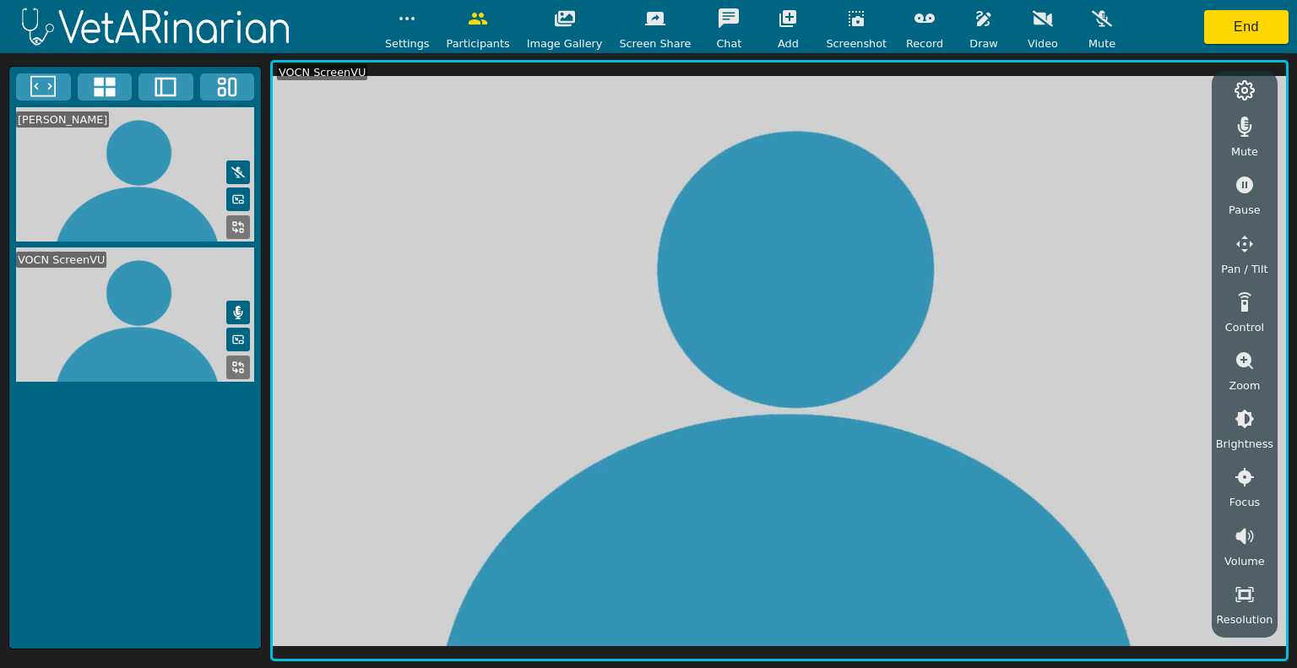
click at [171, 295] on video at bounding box center [135, 314] width 252 height 134
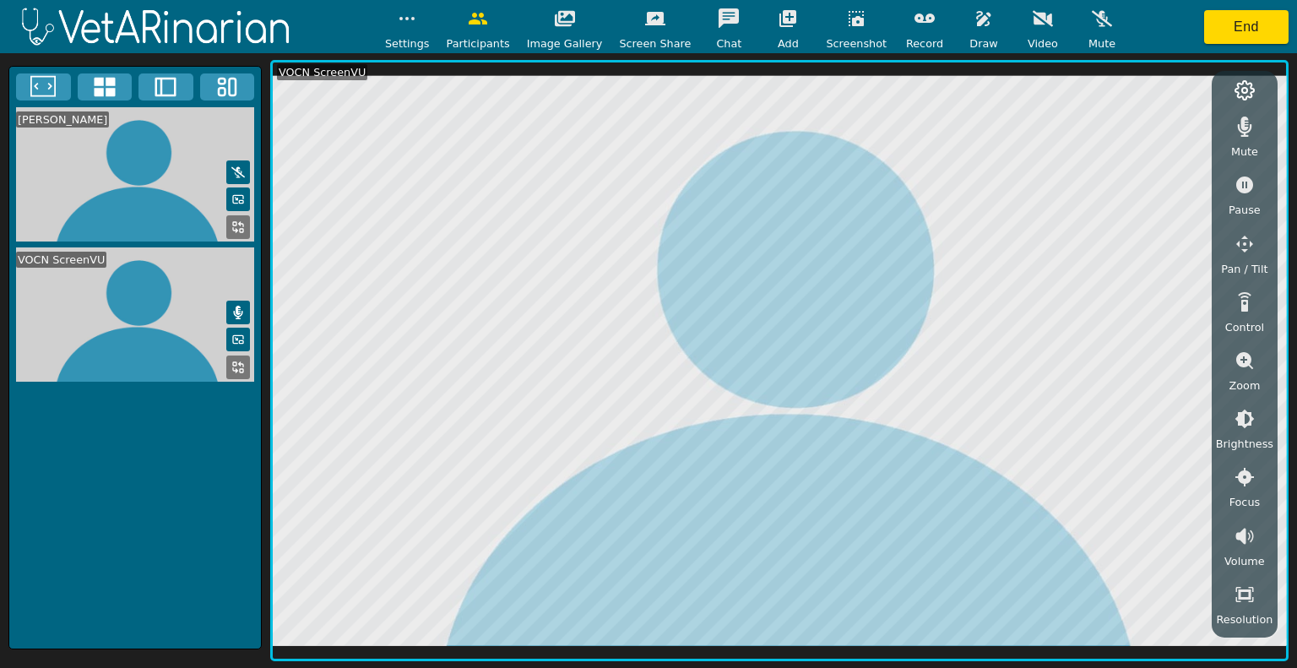
click at [240, 306] on icon at bounding box center [238, 313] width 9 height 14
click at [976, 22] on icon "button" at bounding box center [983, 18] width 14 height 15
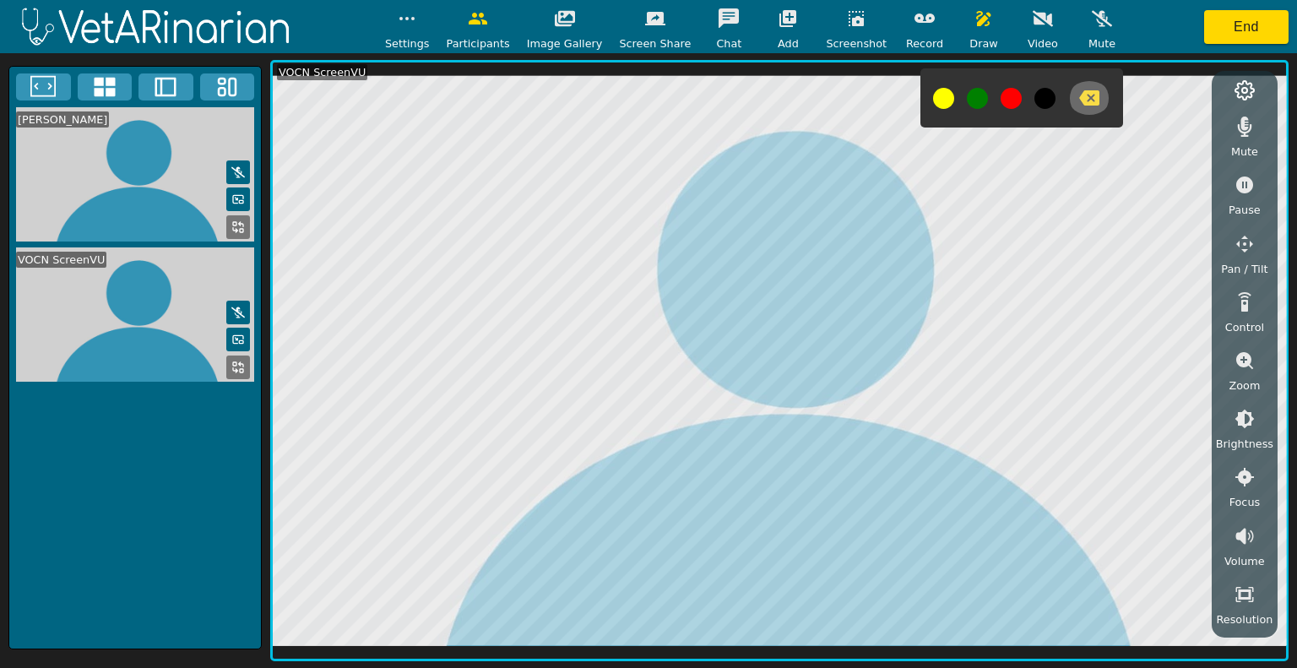
click at [1086, 95] on button "button" at bounding box center [1089, 98] width 42 height 34
click at [1079, 105] on icon "button" at bounding box center [1089, 97] width 20 height 15
click at [1079, 101] on icon "button" at bounding box center [1089, 97] width 20 height 15
click at [848, 24] on icon "button" at bounding box center [855, 18] width 15 height 15
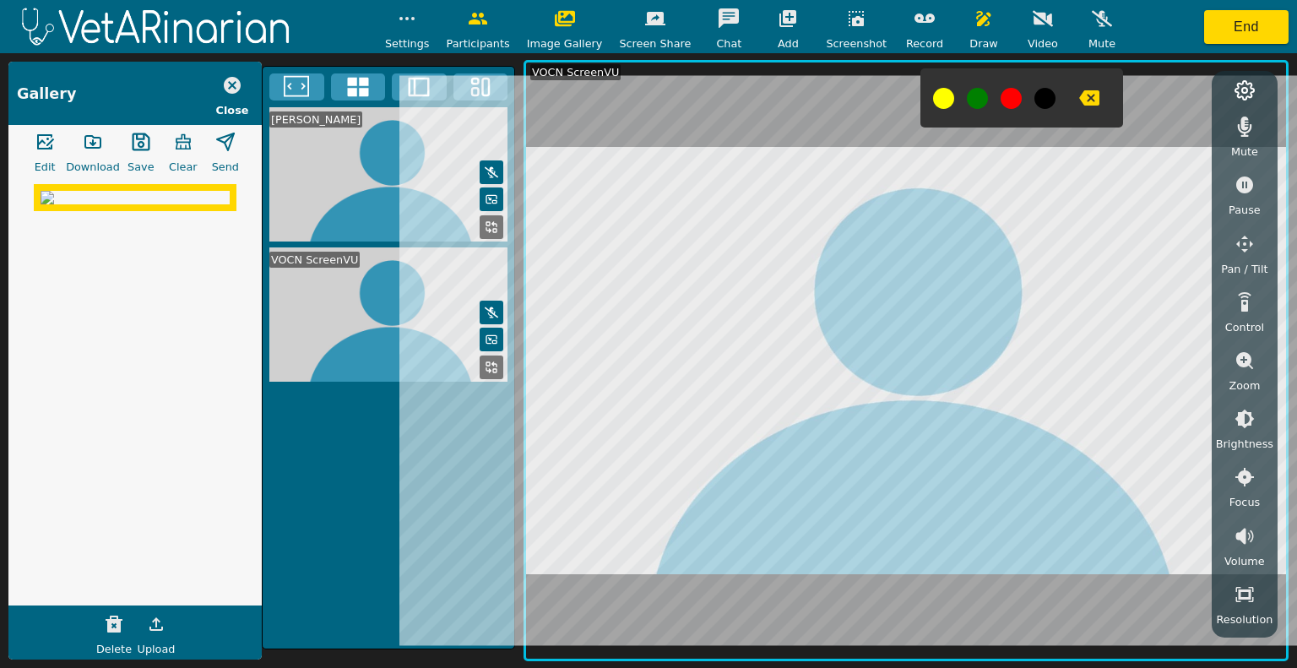
click at [848, 24] on icon "button" at bounding box center [855, 18] width 15 height 15
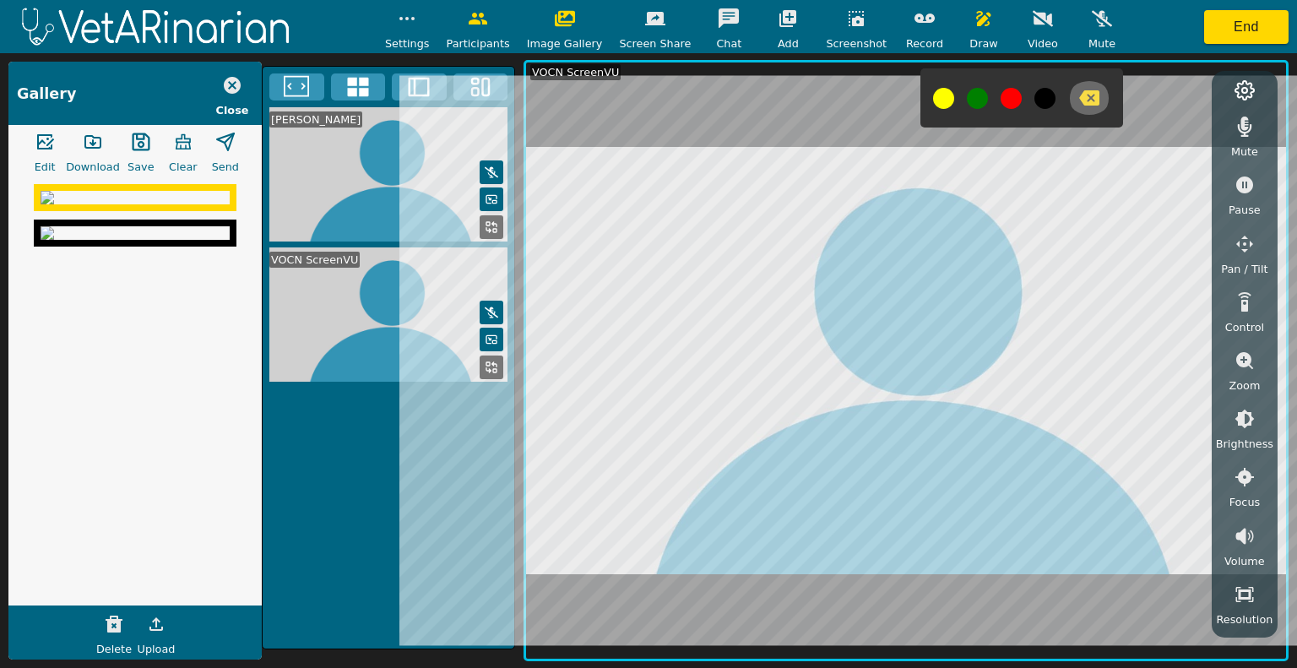
click at [1079, 105] on icon "button" at bounding box center [1089, 97] width 20 height 15
click at [133, 147] on icon "button" at bounding box center [141, 142] width 20 height 20
click at [95, 147] on icon "button" at bounding box center [93, 142] width 20 height 20
click at [848, 23] on icon "button" at bounding box center [855, 18] width 15 height 15
click at [848, 25] on icon "button" at bounding box center [855, 18] width 15 height 15
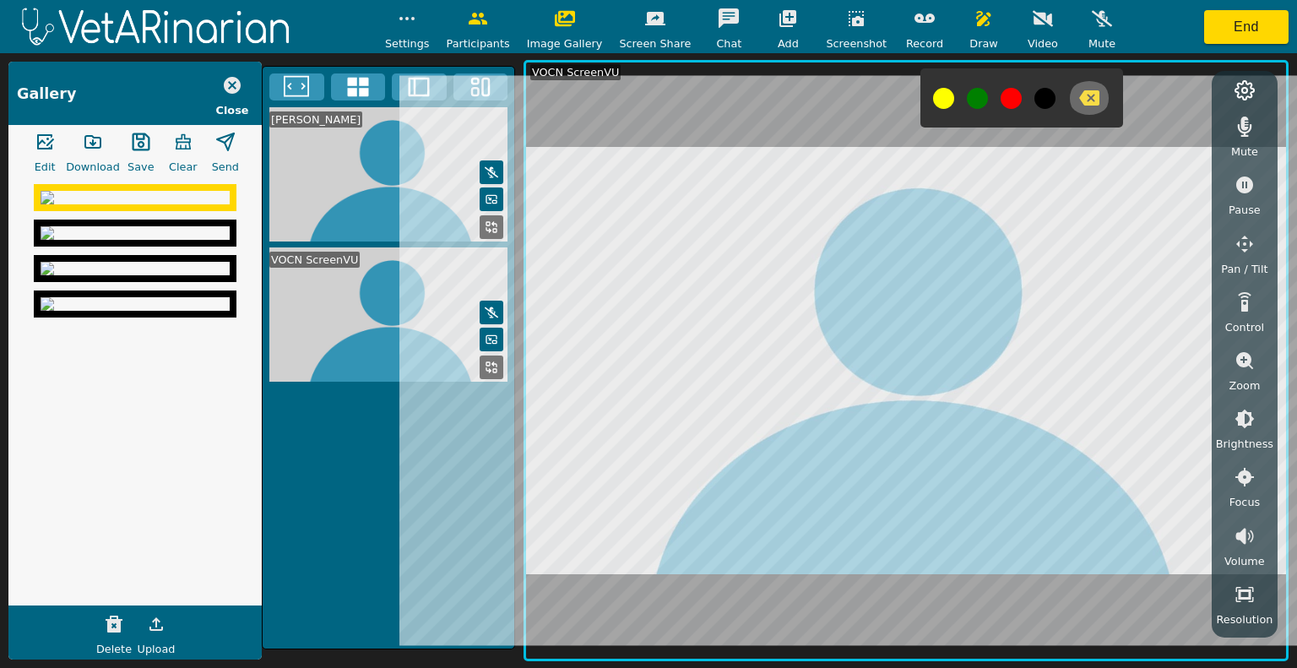
click at [1079, 95] on icon "button" at bounding box center [1089, 97] width 20 height 15
click at [848, 18] on icon "button" at bounding box center [855, 18] width 15 height 15
click at [1079, 99] on icon "button" at bounding box center [1089, 97] width 20 height 15
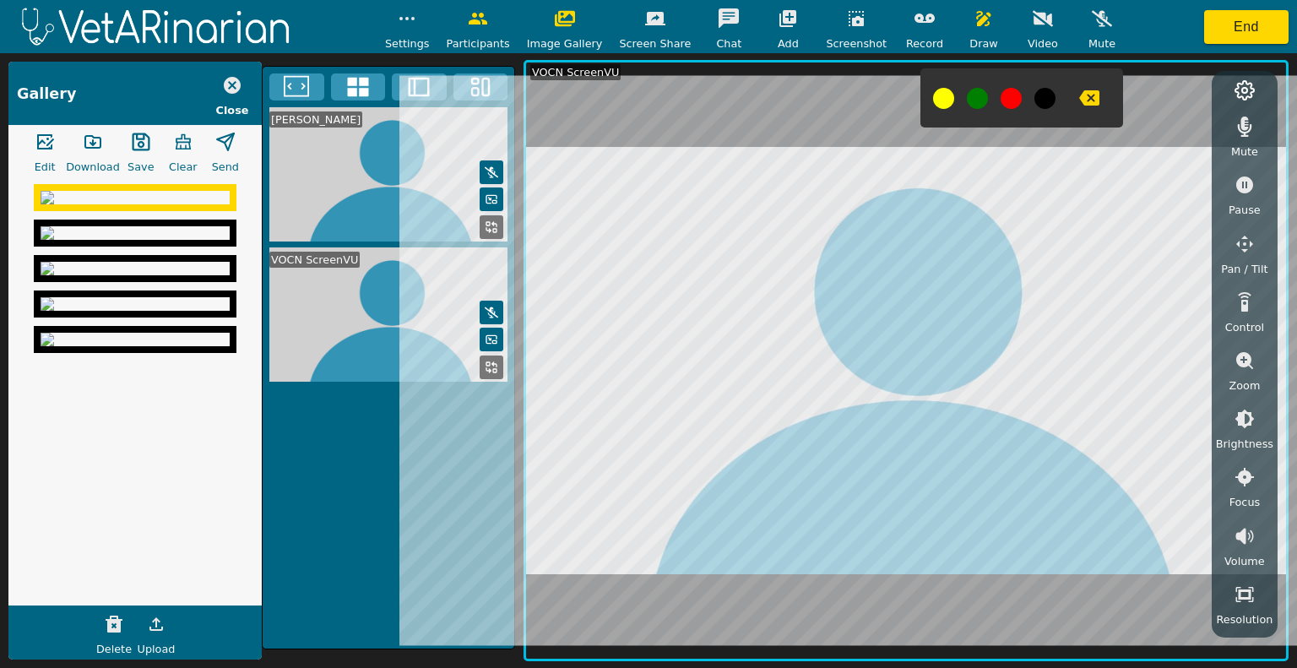
click at [835, 23] on button "button" at bounding box center [856, 19] width 42 height 34
click at [88, 152] on button "button" at bounding box center [93, 142] width 42 height 34
click at [132, 138] on icon "button" at bounding box center [141, 142] width 20 height 20
click at [116, 275] on img at bounding box center [135, 269] width 189 height 14
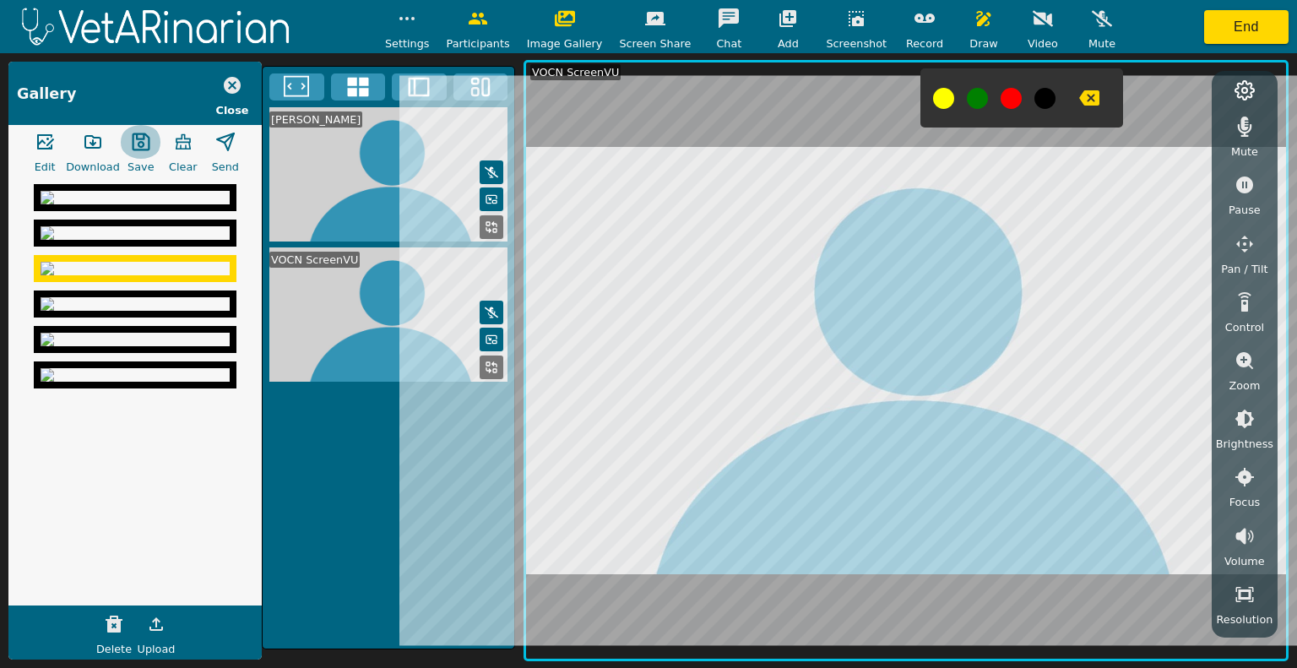
click at [131, 132] on icon "button" at bounding box center [141, 142] width 20 height 20
click at [176, 382] on img at bounding box center [135, 375] width 189 height 14
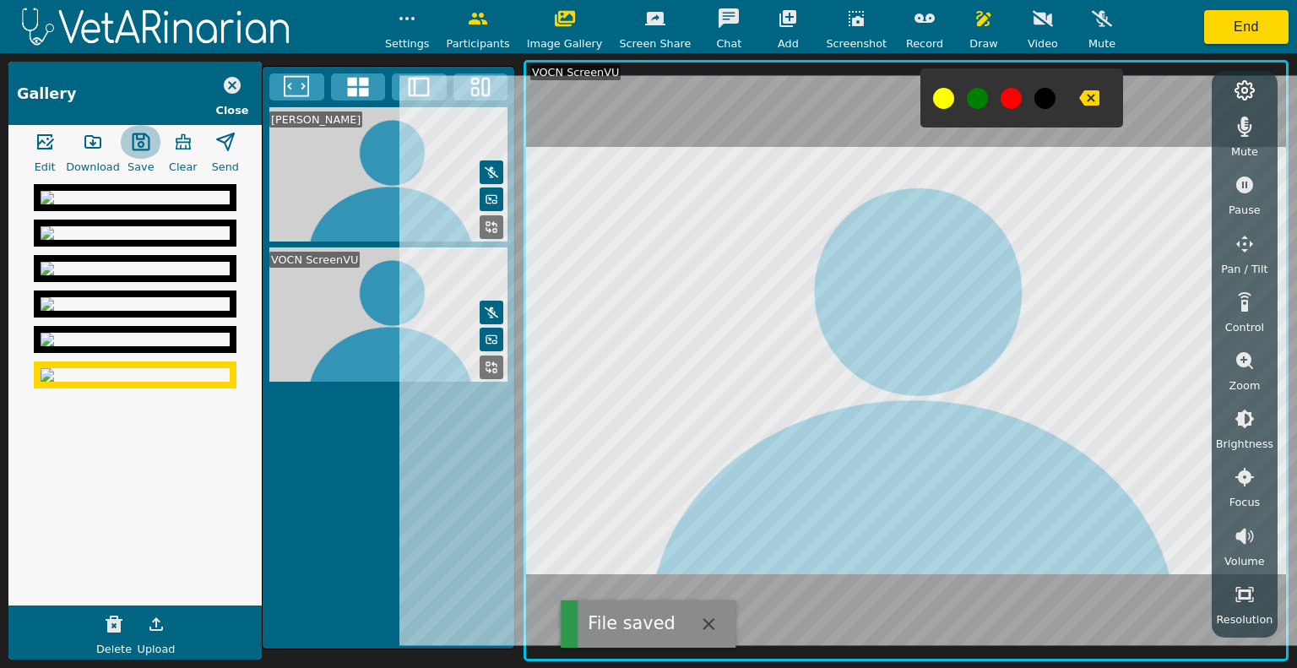
click at [127, 146] on button "button" at bounding box center [141, 142] width 42 height 34
click at [116, 346] on img at bounding box center [135, 340] width 189 height 14
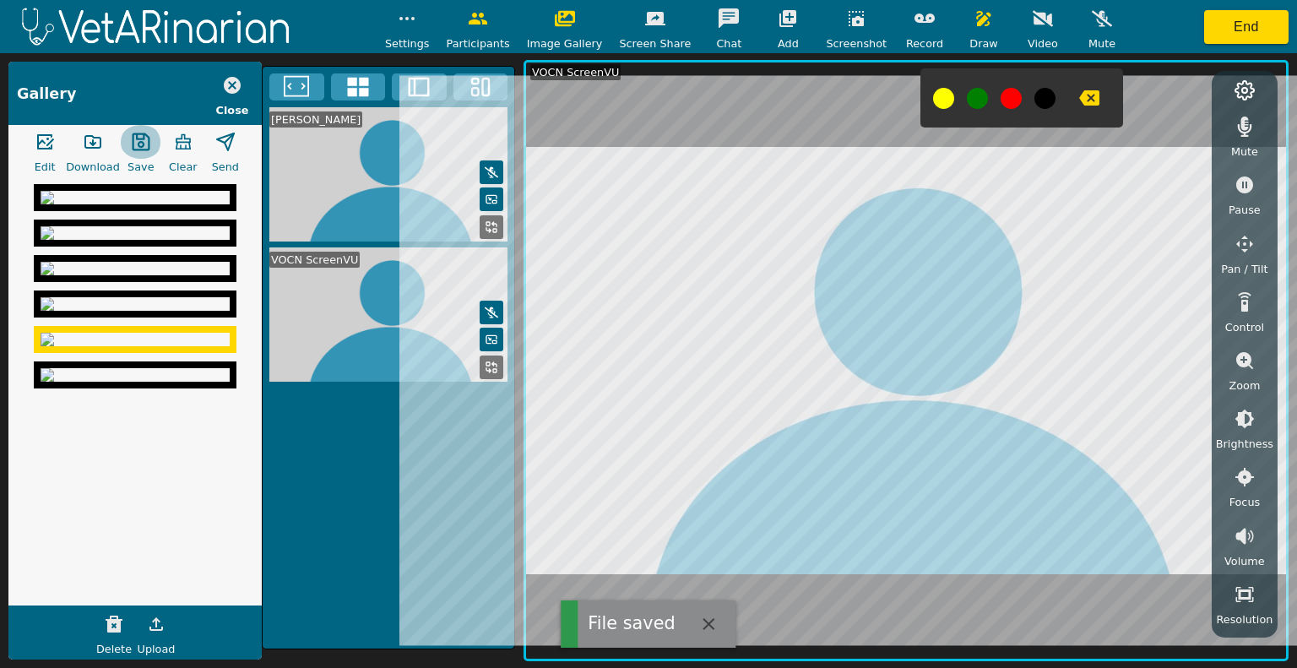
click at [136, 148] on icon "button" at bounding box center [141, 142] width 20 height 20
click at [230, 93] on icon "button" at bounding box center [232, 85] width 17 height 17
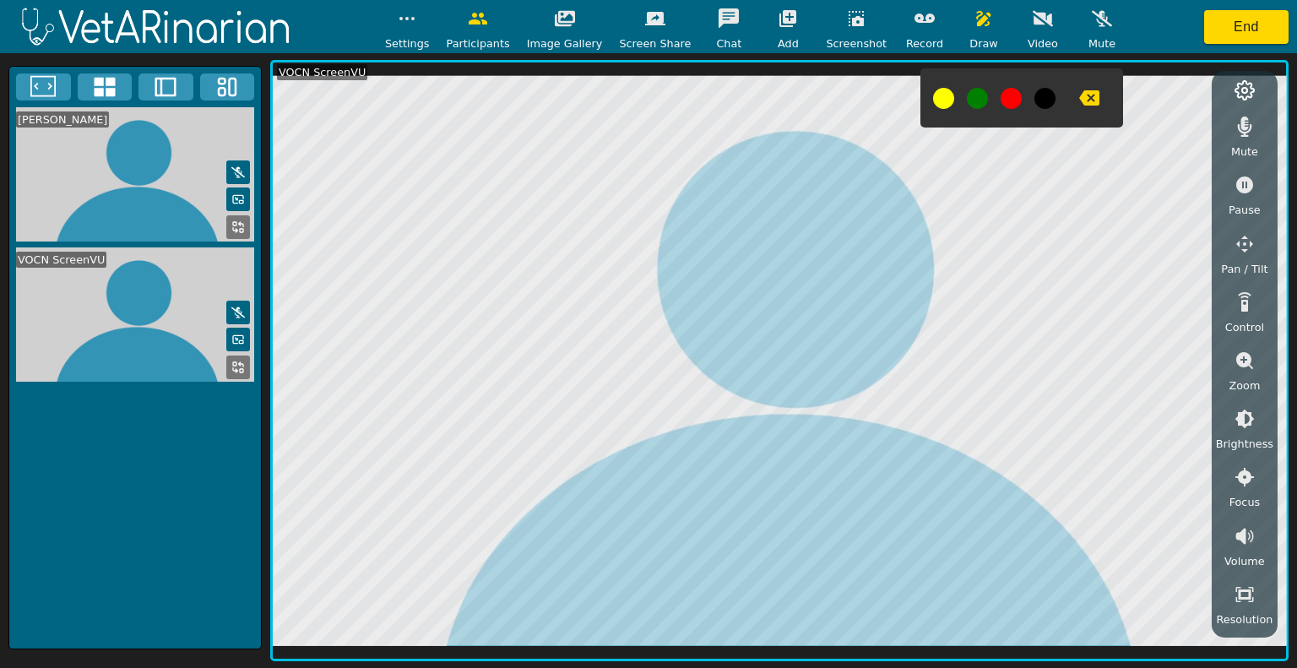
click at [848, 22] on icon "button" at bounding box center [856, 18] width 20 height 20
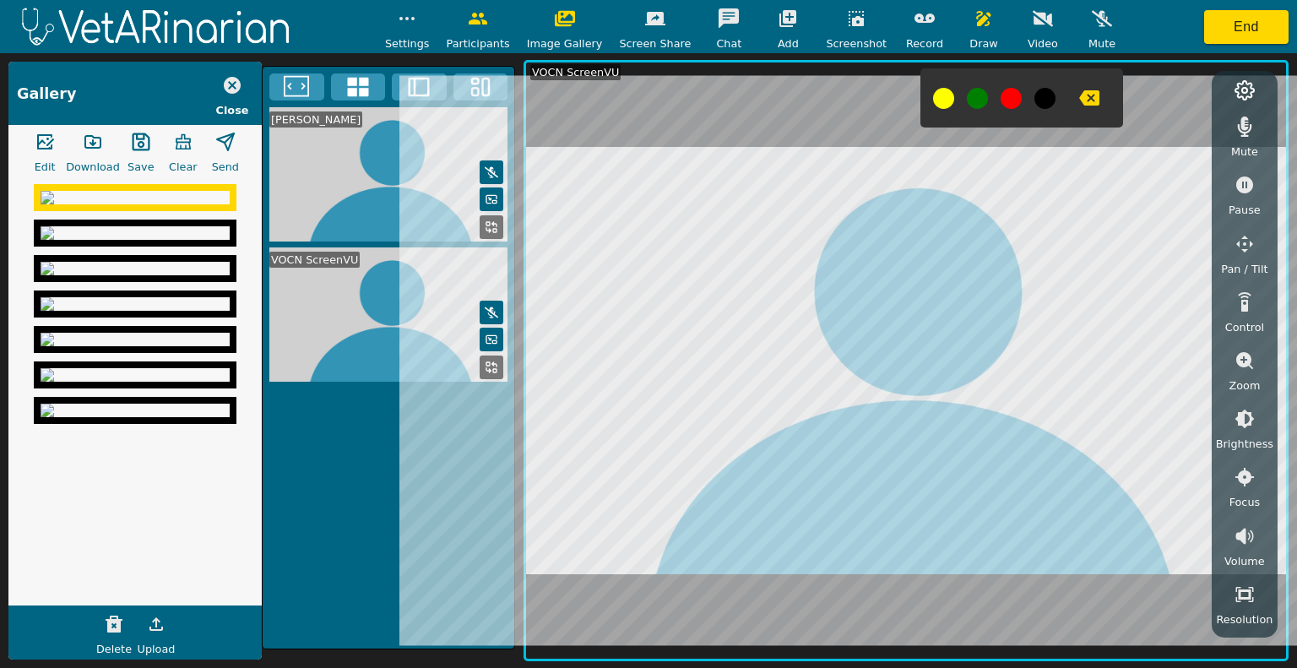
click at [1079, 97] on icon "button" at bounding box center [1089, 97] width 20 height 15
click at [846, 23] on icon "button" at bounding box center [856, 18] width 20 height 20
click at [848, 21] on icon "button" at bounding box center [855, 18] width 15 height 15
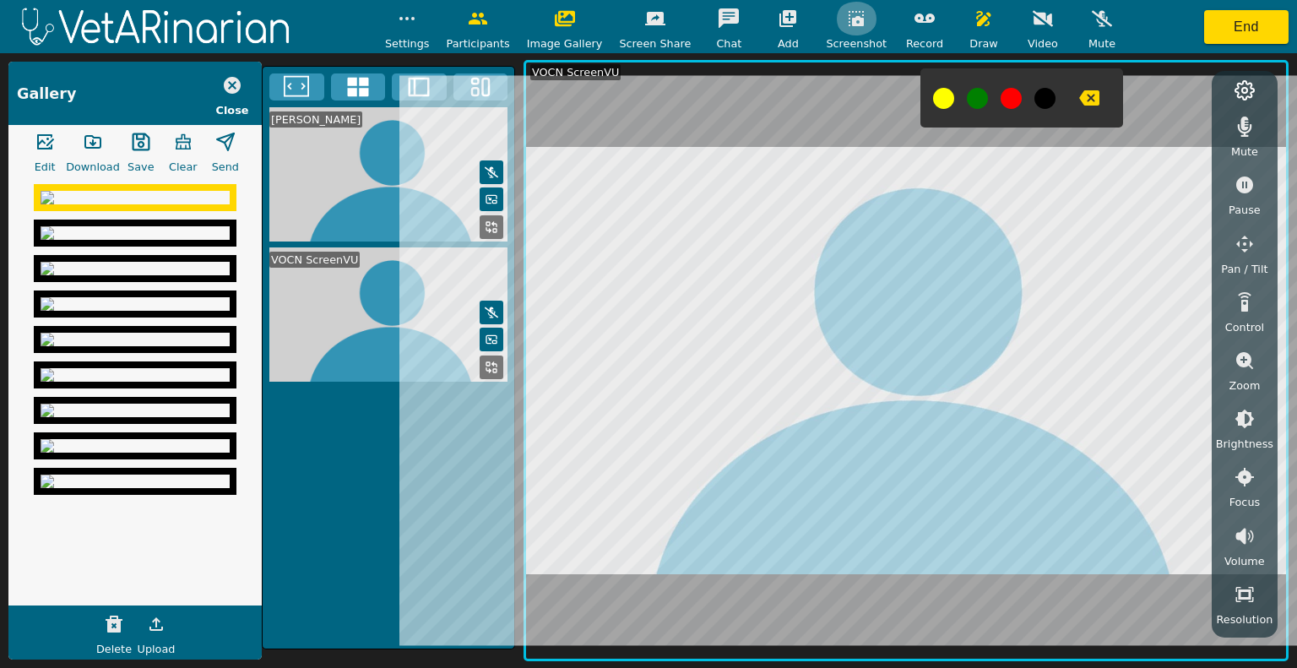
click at [848, 21] on icon "button" at bounding box center [855, 18] width 15 height 15
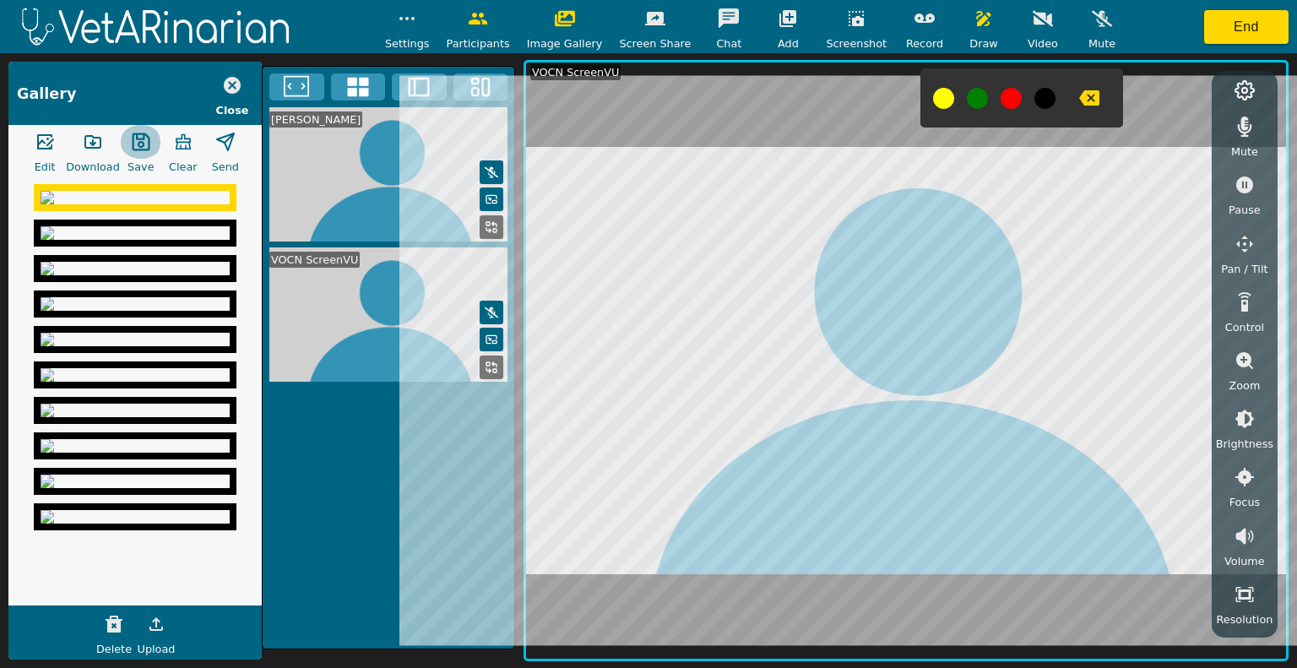
click at [133, 134] on icon "button" at bounding box center [141, 142] width 18 height 18
click at [95, 136] on icon "button" at bounding box center [93, 142] width 20 height 20
click at [72, 125] on button "button" at bounding box center [93, 142] width 42 height 34
click at [1079, 98] on icon "button" at bounding box center [1089, 97] width 20 height 15
click at [846, 13] on icon "button" at bounding box center [856, 18] width 20 height 20
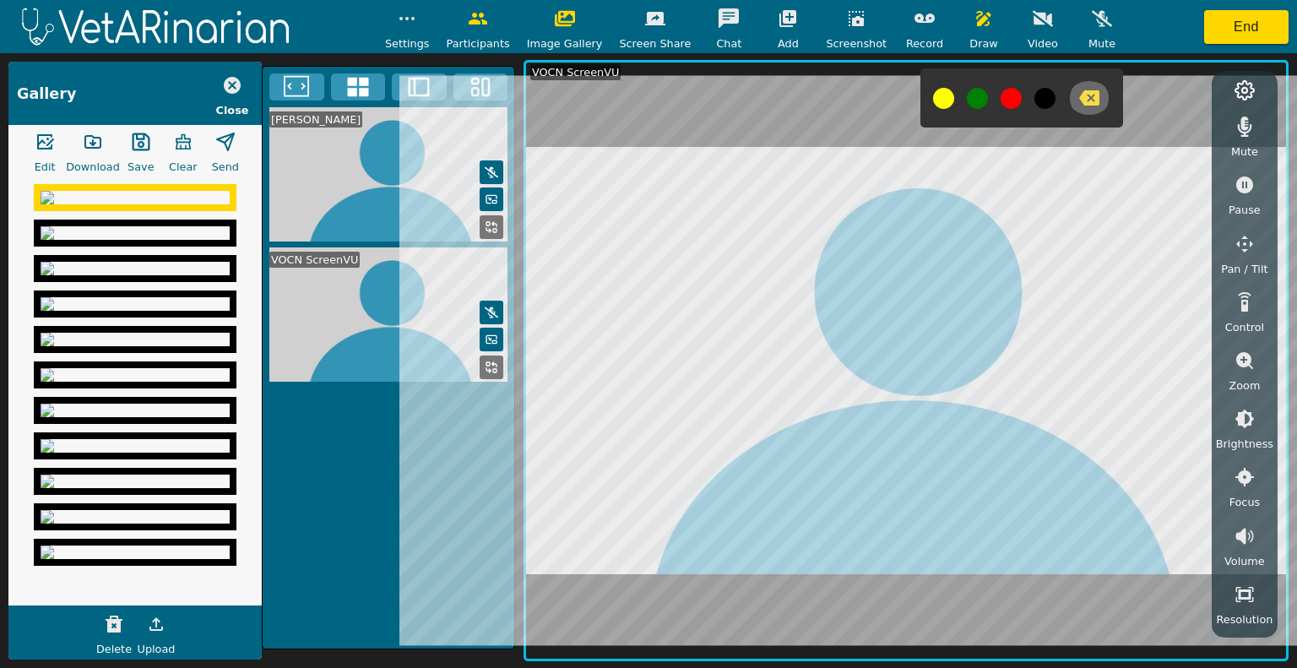
click at [1079, 99] on icon "button" at bounding box center [1089, 98] width 20 height 20
click at [835, 29] on button "button" at bounding box center [856, 19] width 42 height 34
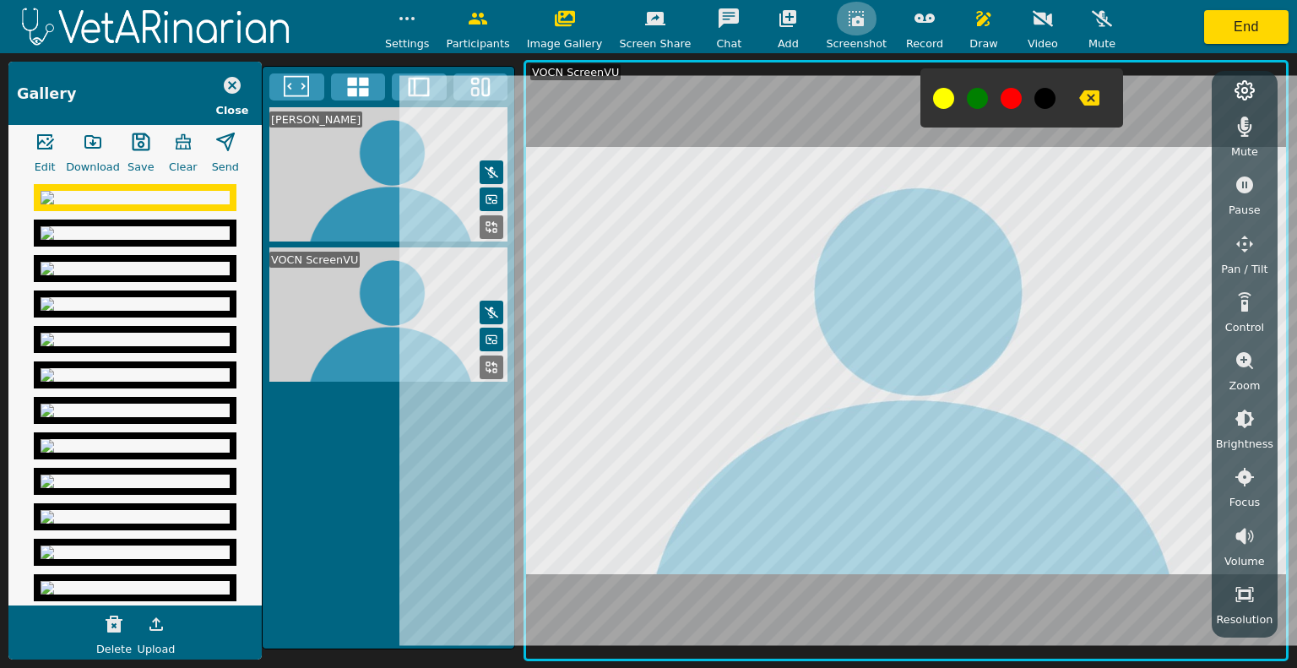
click at [835, 29] on button "button" at bounding box center [856, 19] width 42 height 34
click at [138, 143] on icon "button" at bounding box center [141, 142] width 18 height 18
click at [85, 141] on icon "button" at bounding box center [92, 142] width 15 height 12
click at [103, 240] on img at bounding box center [135, 233] width 189 height 14
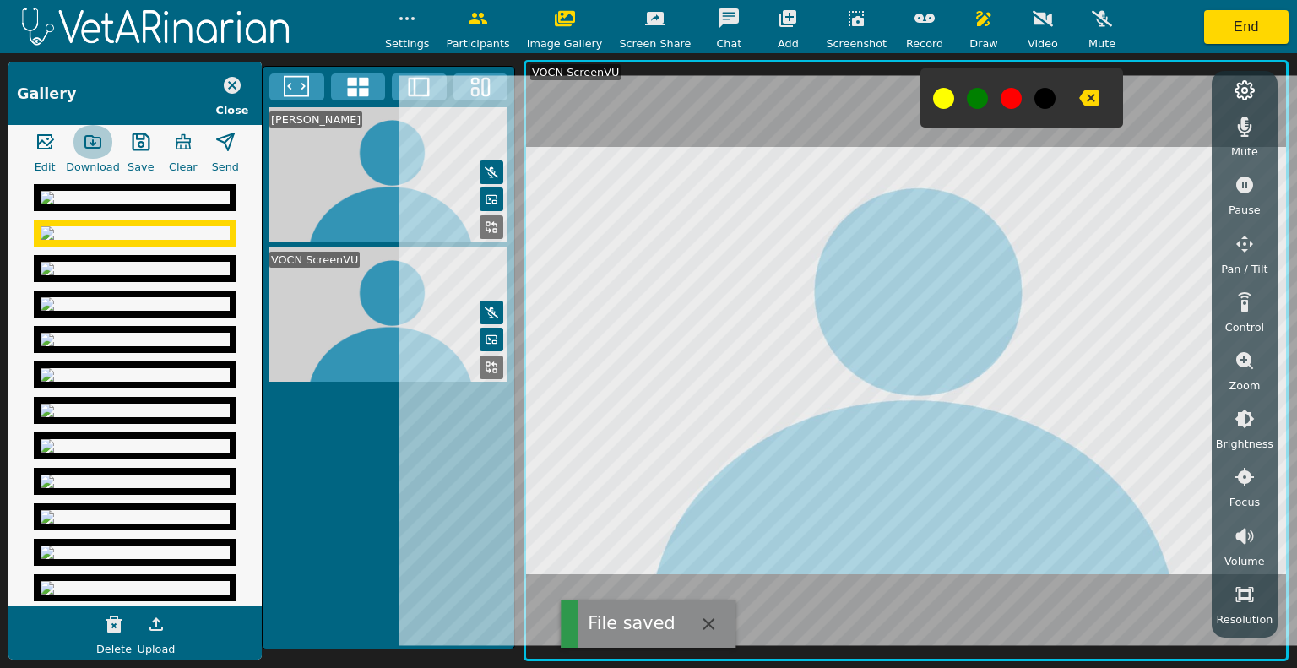
click at [85, 145] on icon "button" at bounding box center [92, 142] width 15 height 12
click at [144, 275] on img at bounding box center [135, 269] width 189 height 14
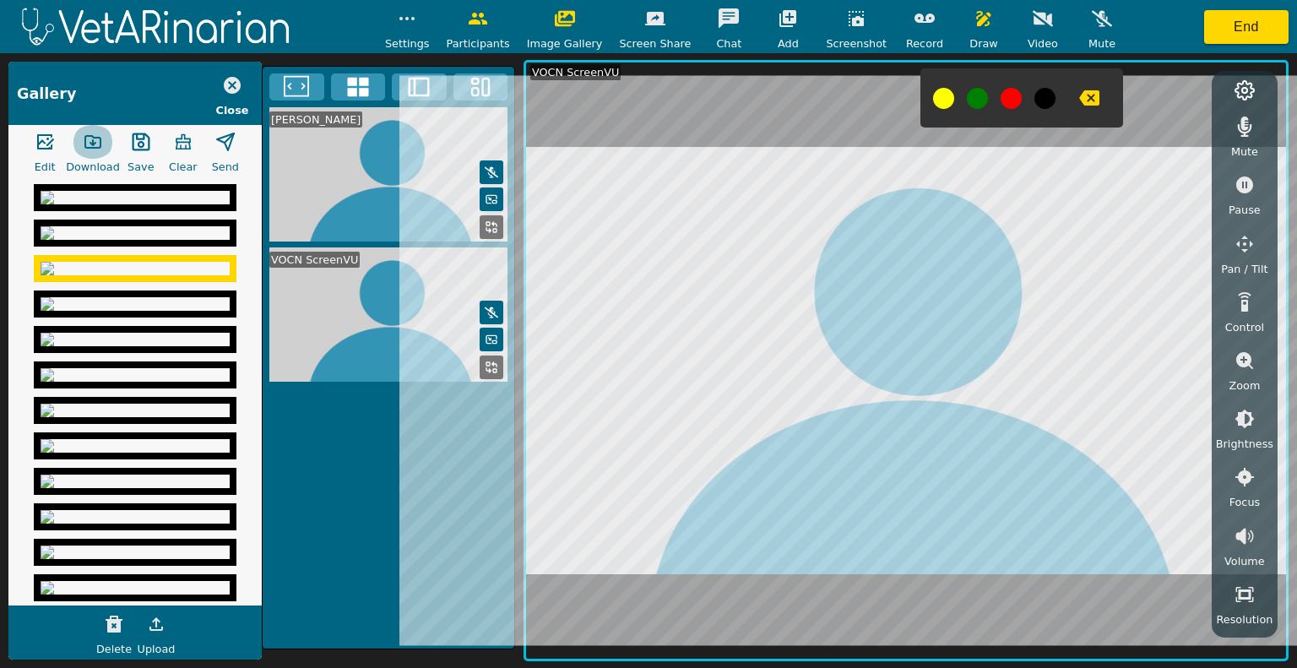
click at [79, 138] on button "button" at bounding box center [93, 142] width 42 height 34
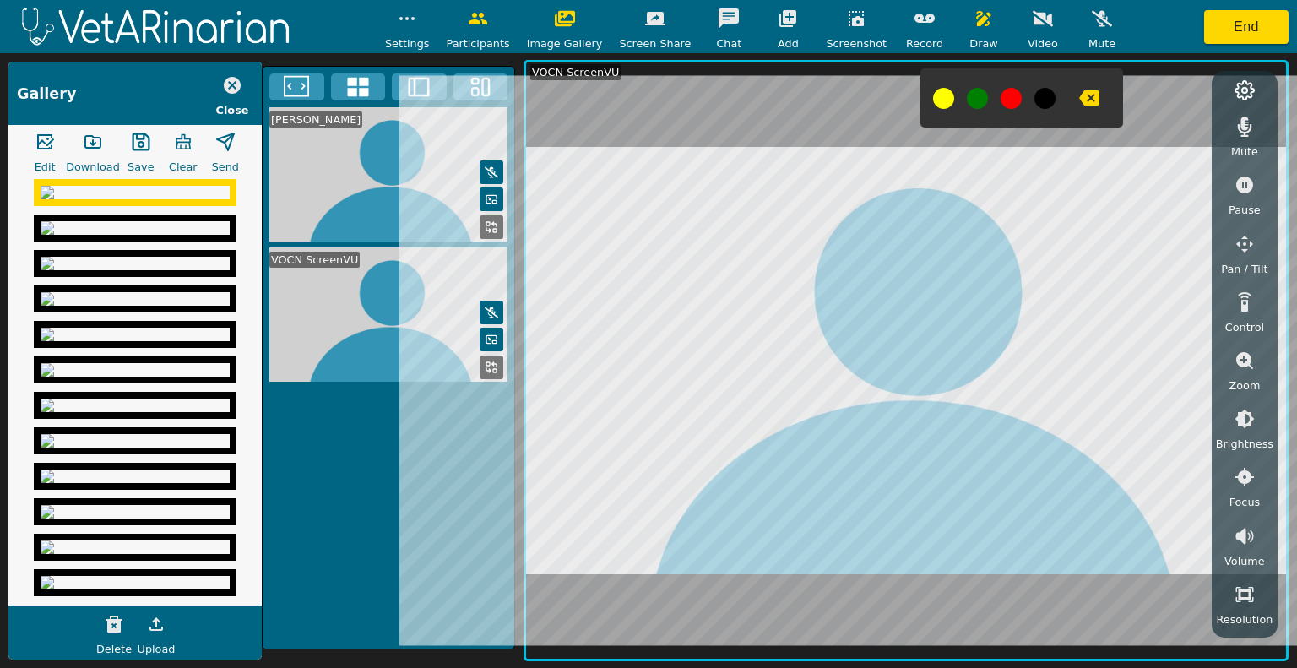
scroll to position [414, 0]
drag, startPoint x: 261, startPoint y: 350, endPoint x: 251, endPoint y: 432, distance: 82.5
click at [251, 432] on div "Gallery Close Edit Download Save Clear Send Delete Upload Christina Jeffries VO…" at bounding box center [648, 360] width 1297 height 615
click at [307, 448] on div "Christina Jeffries VOCN ScreenVU" at bounding box center [388, 357] width 253 height 583
click at [280, 279] on video at bounding box center [389, 314] width 252 height 134
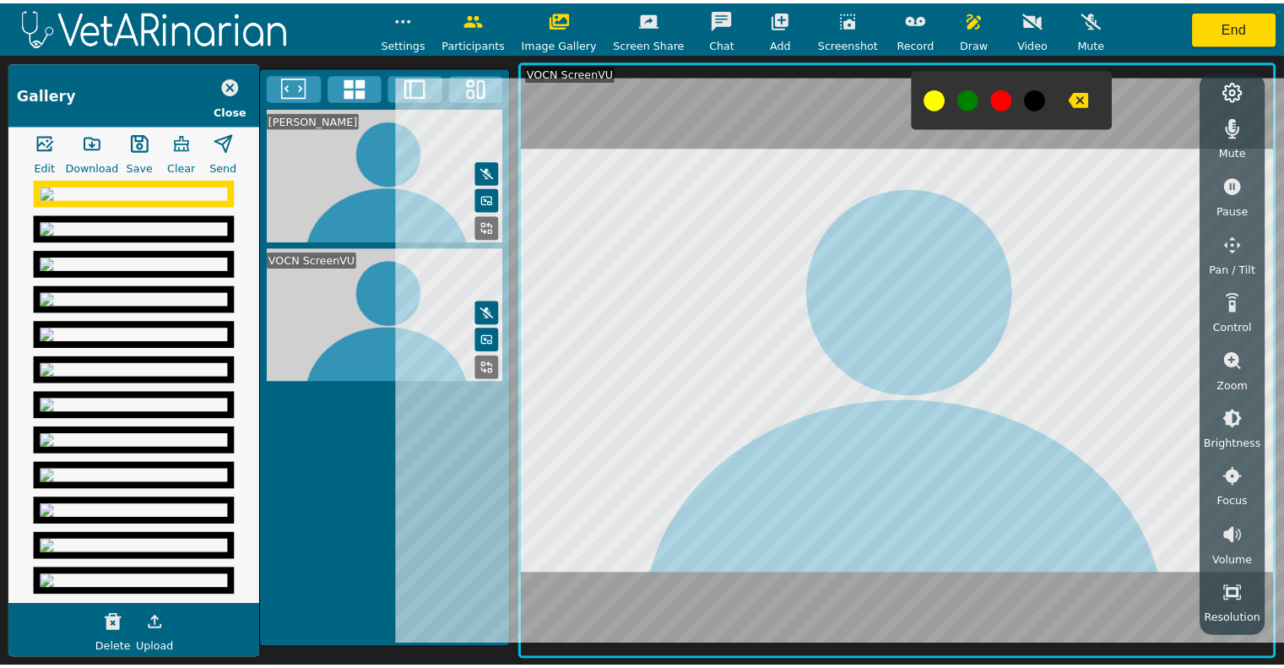
scroll to position [83, 0]
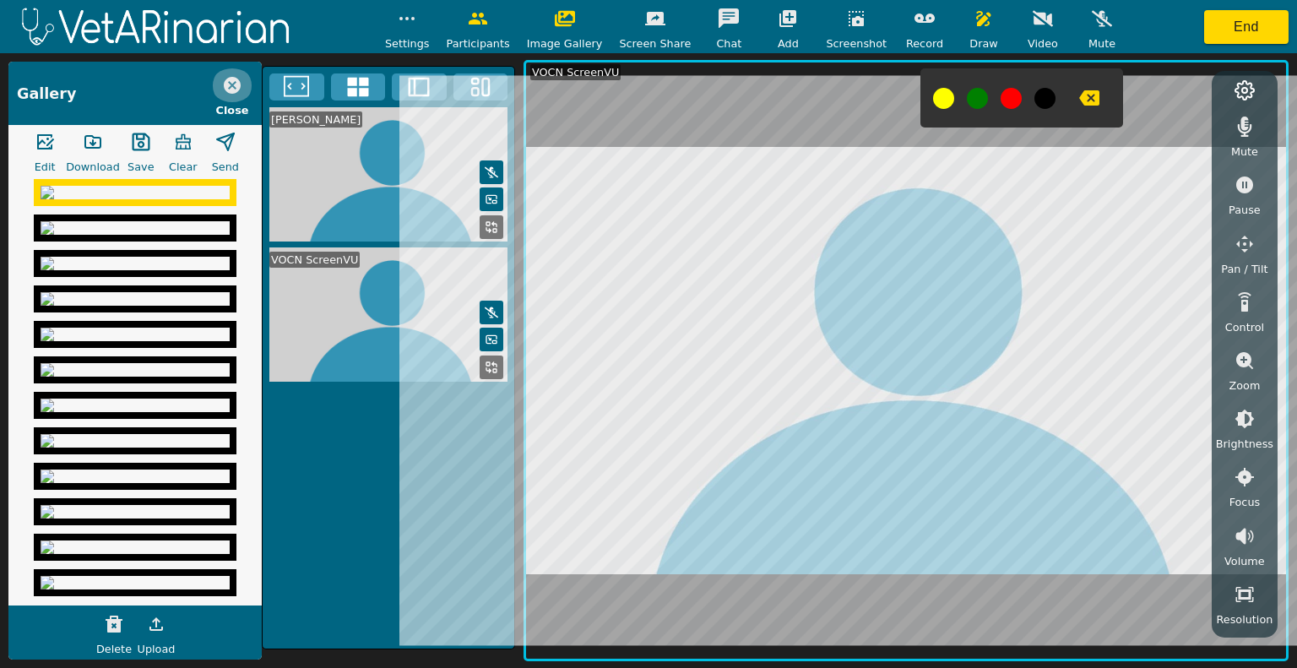
click at [233, 73] on button "button" at bounding box center [232, 85] width 42 height 34
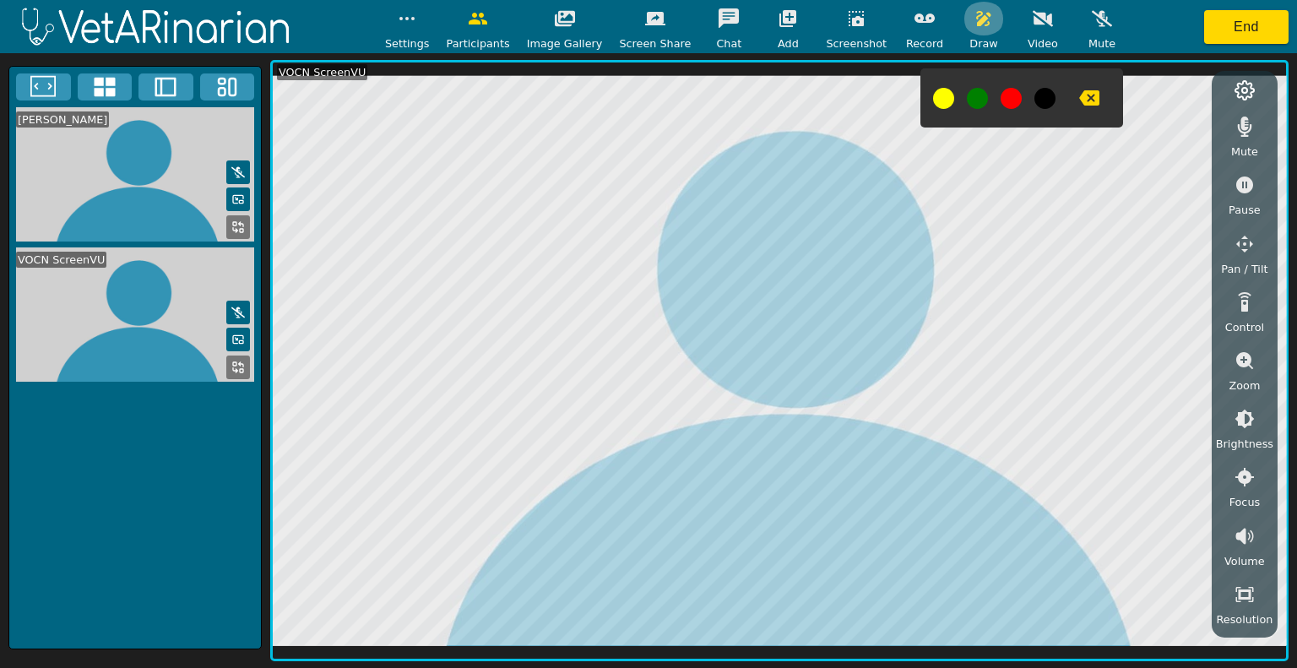
click at [976, 23] on icon "button" at bounding box center [983, 18] width 14 height 15
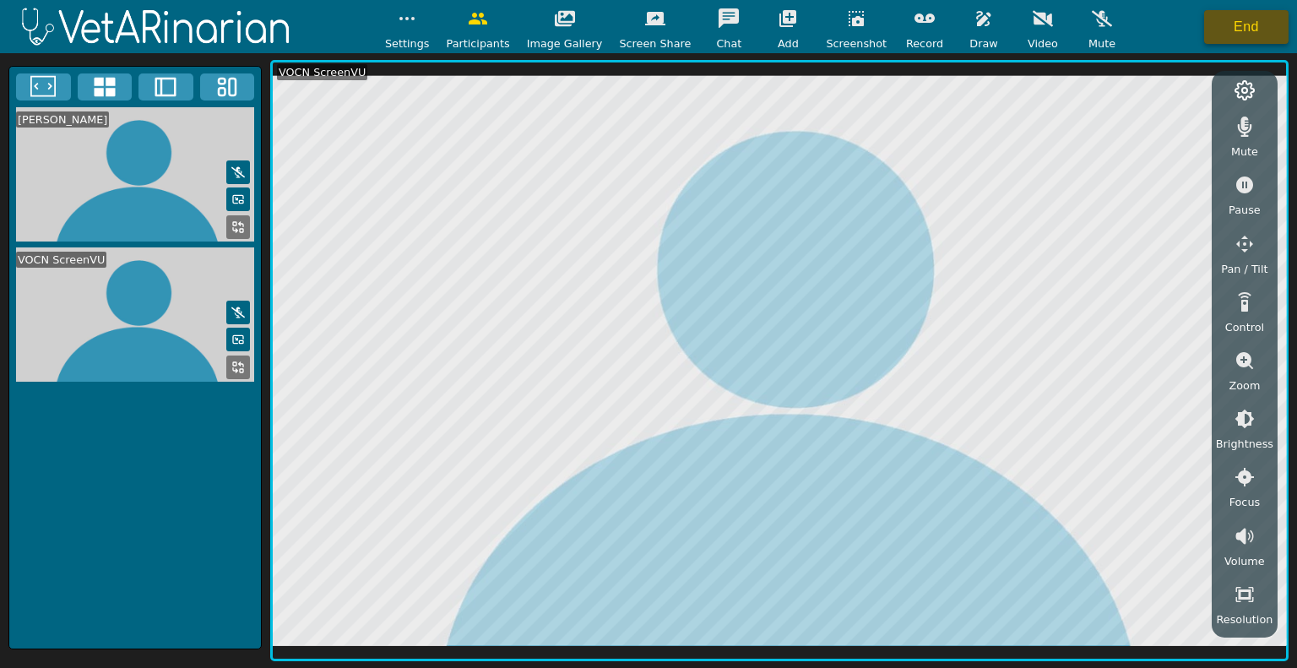
click at [1262, 22] on button "End" at bounding box center [1246, 27] width 84 height 34
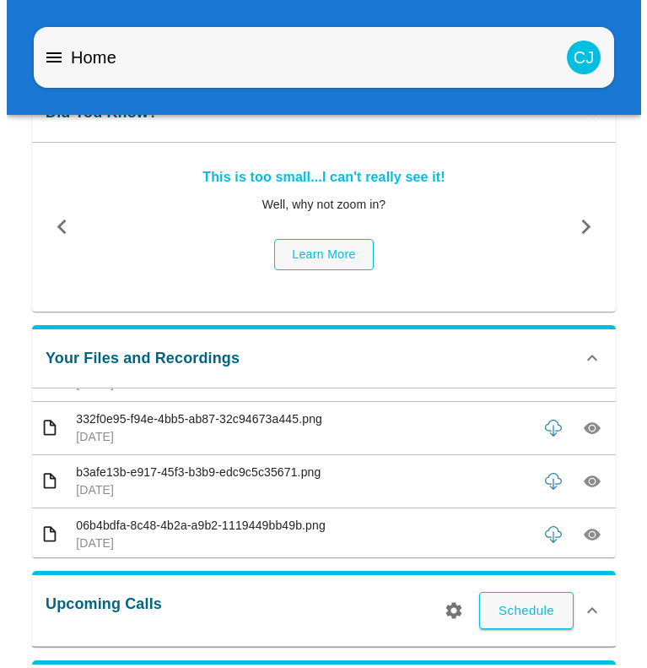
scroll to position [339, 0]
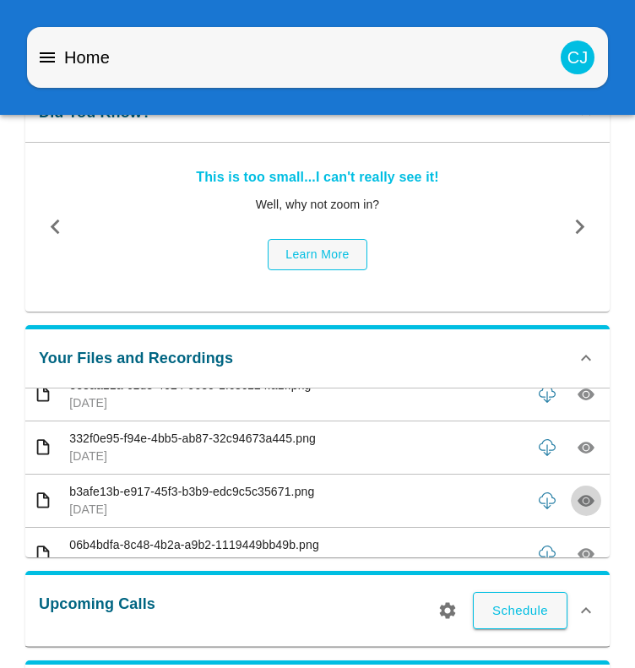
click at [577, 497] on icon "button" at bounding box center [585, 501] width 17 height 12
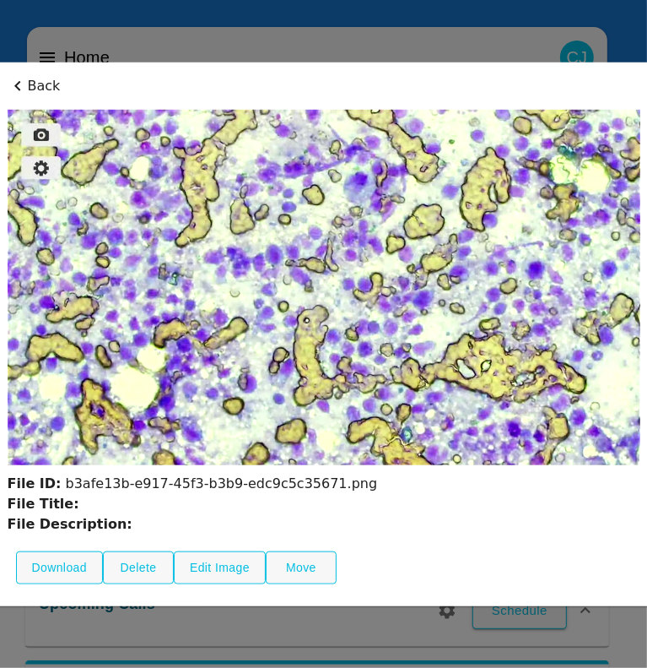
click at [29, 84] on p "Back" at bounding box center [324, 85] width 633 height 20
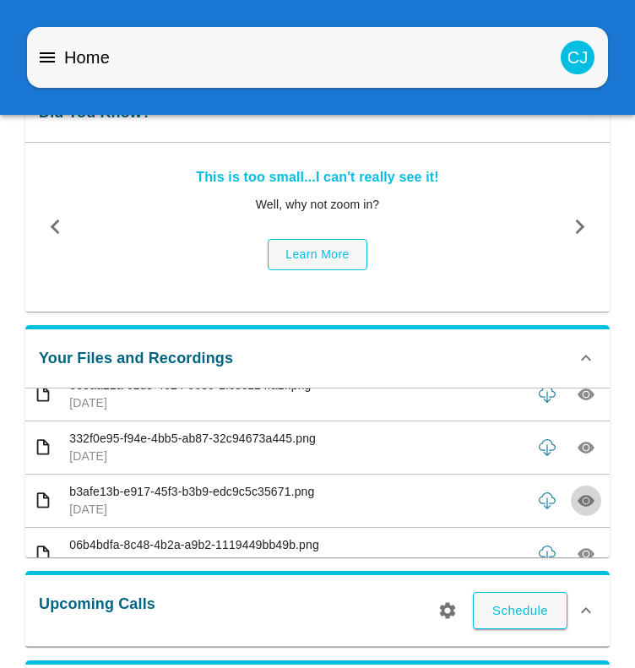
click at [583, 445] on icon "button" at bounding box center [585, 446] width 5 height 5
